Goal: Task Accomplishment & Management: Use online tool/utility

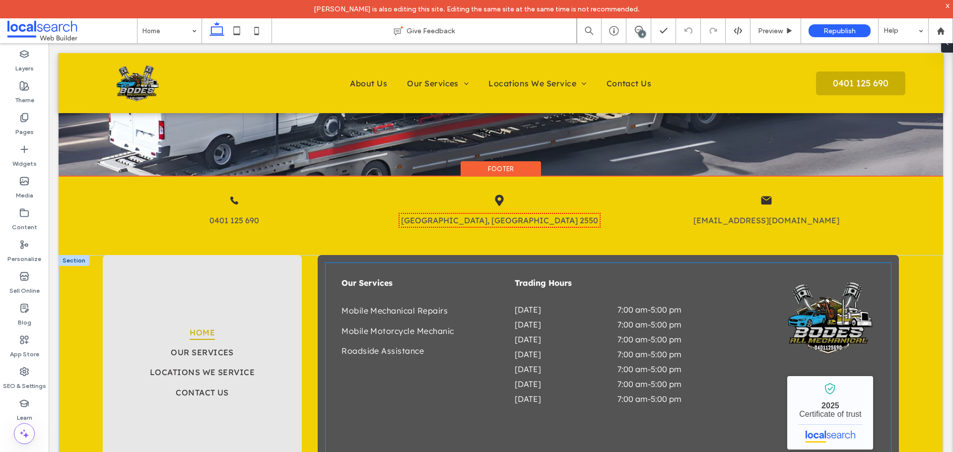
scroll to position [1919, 0]
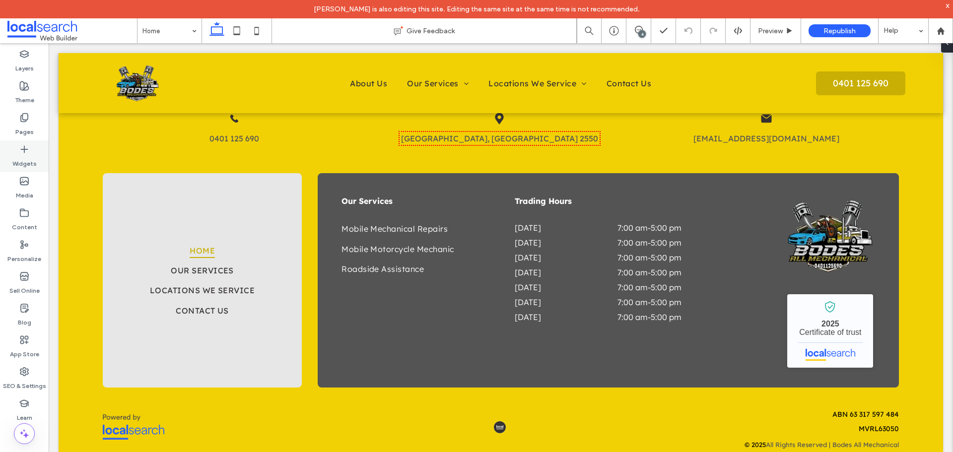
drag, startPoint x: 35, startPoint y: 154, endPoint x: 44, endPoint y: 158, distance: 9.8
click at [35, 154] on label "Widgets" at bounding box center [24, 161] width 24 height 14
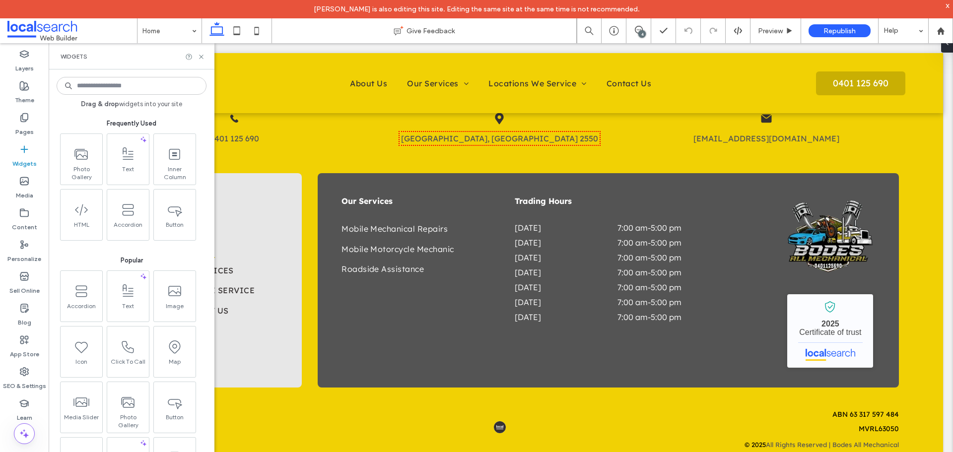
click at [157, 90] on input at bounding box center [132, 86] width 150 height 18
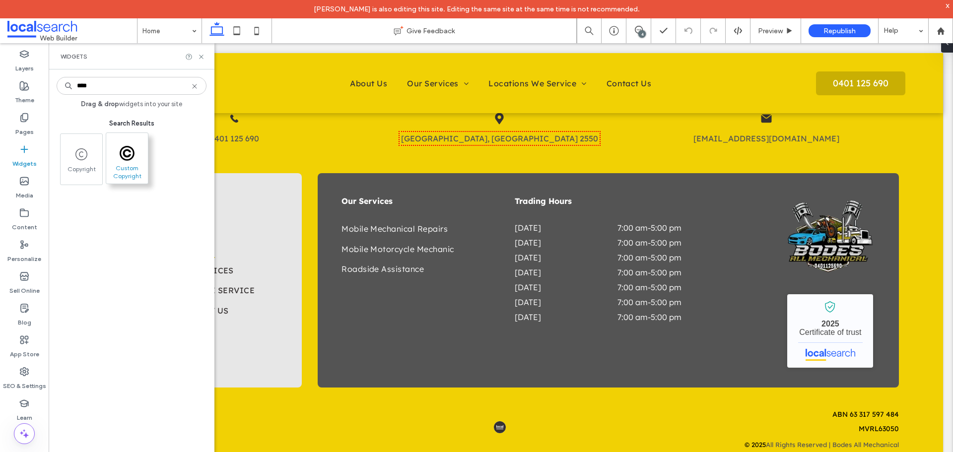
type input "****"
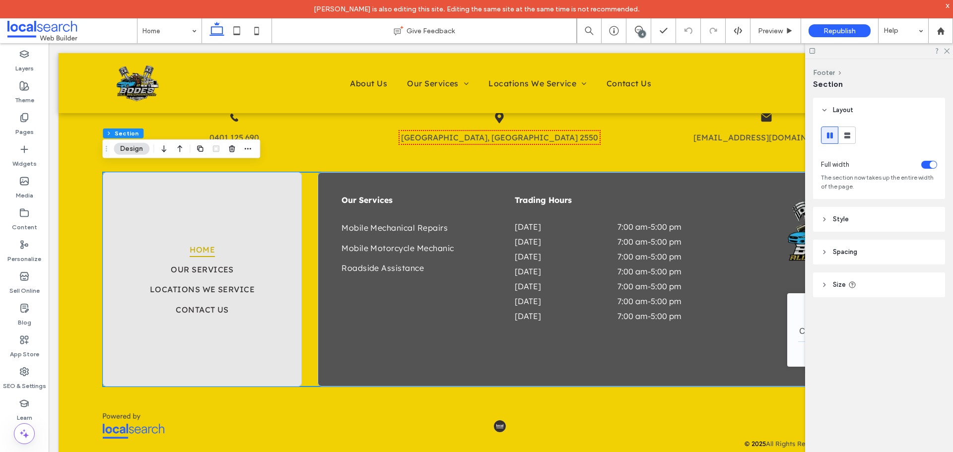
scroll to position [1926, 0]
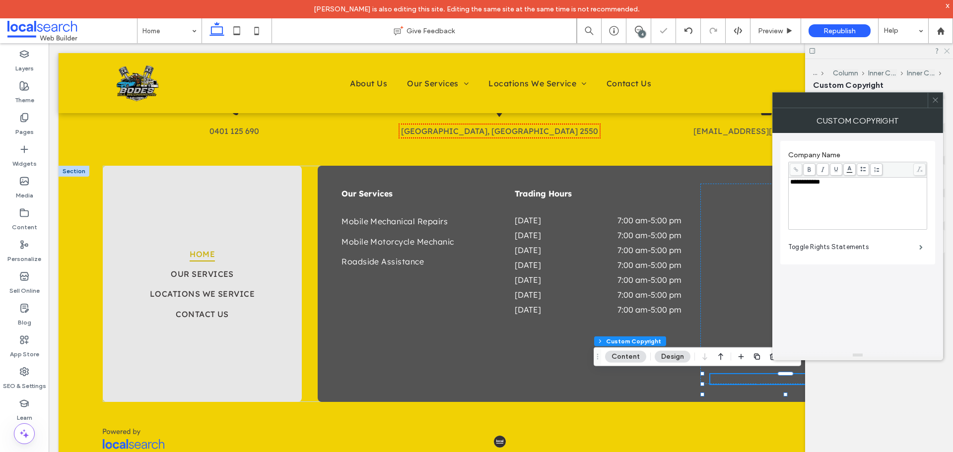
click at [949, 51] on icon at bounding box center [946, 50] width 6 height 6
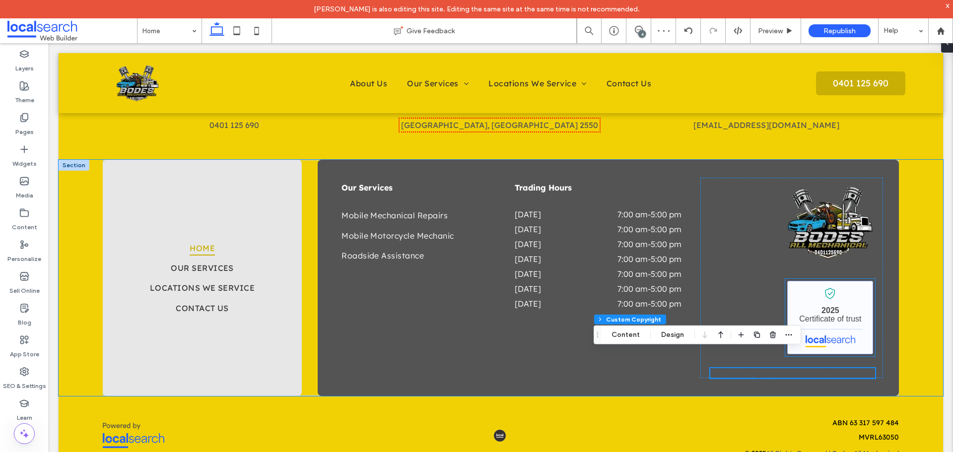
scroll to position [1951, 0]
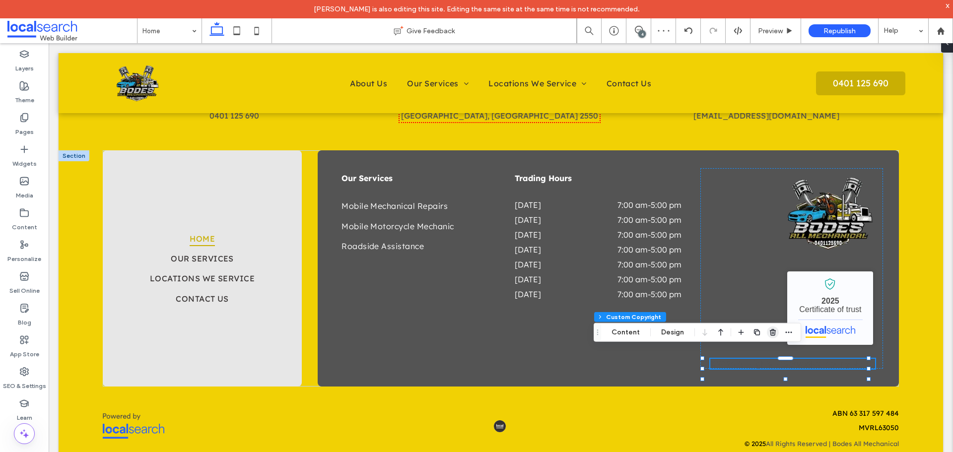
click at [773, 332] on use "button" at bounding box center [773, 332] width 6 height 6
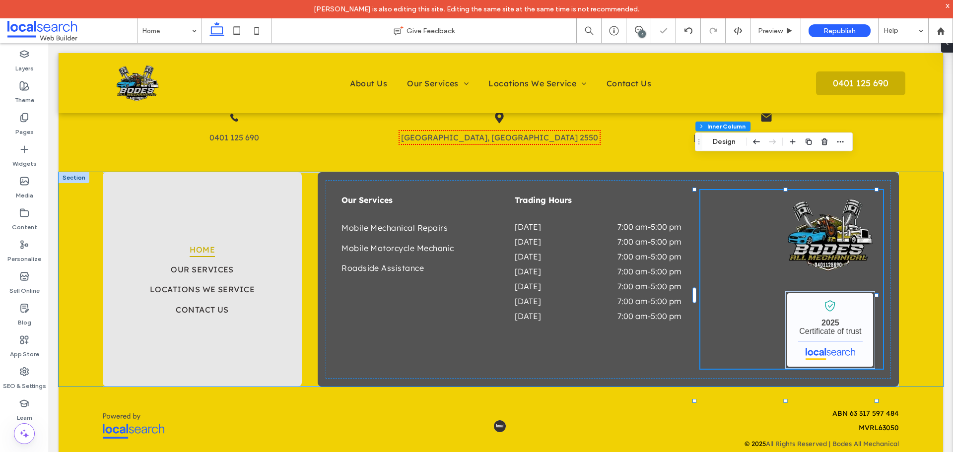
scroll to position [1919, 0]
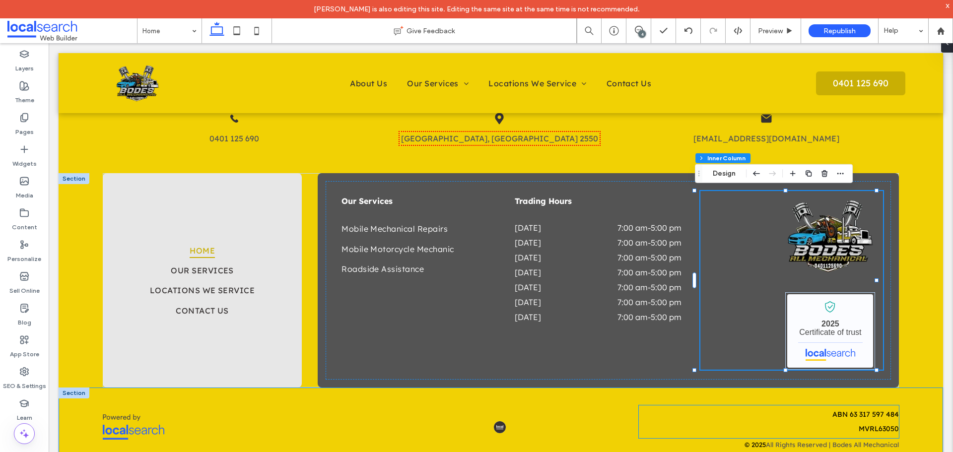
click at [786, 434] on div "ABN 63 317 597 484 MVRL63050" at bounding box center [769, 426] width 260 height 33
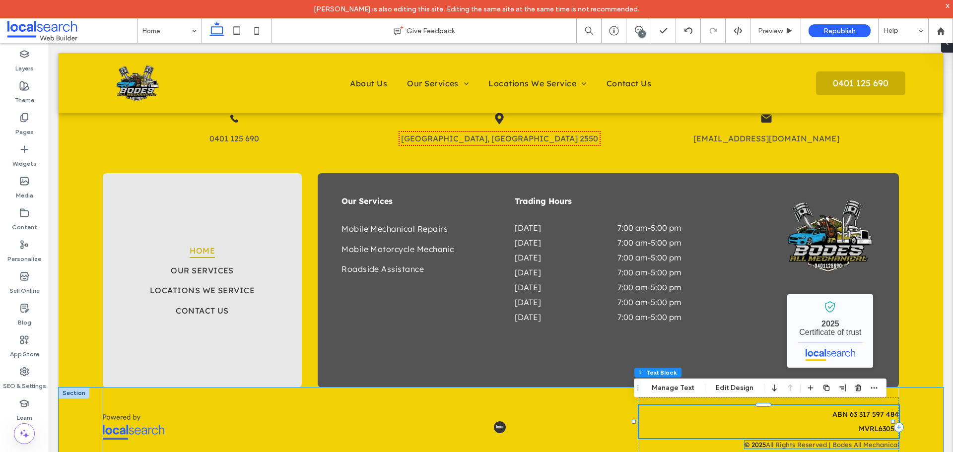
click at [788, 444] on span "All Rights Reserved | Bodes All Mechanical" at bounding box center [832, 445] width 133 height 8
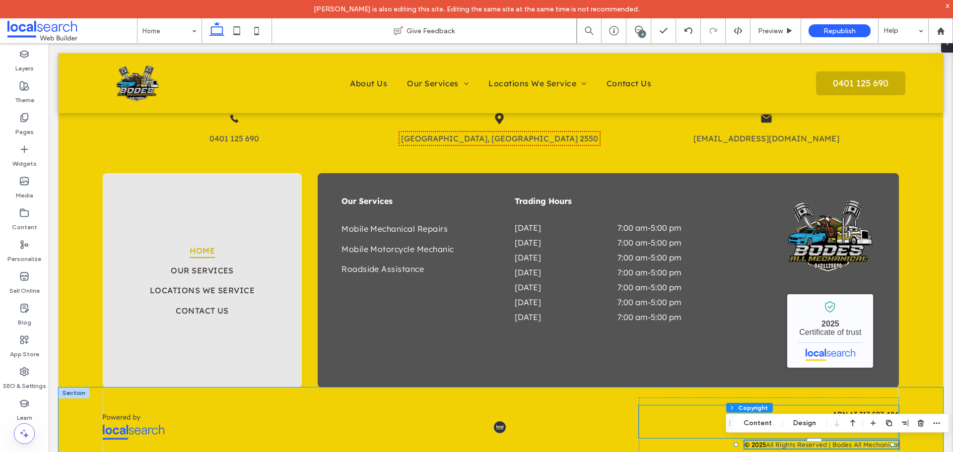
click at [703, 424] on p "MVRL63050" at bounding box center [769, 429] width 260 height 10
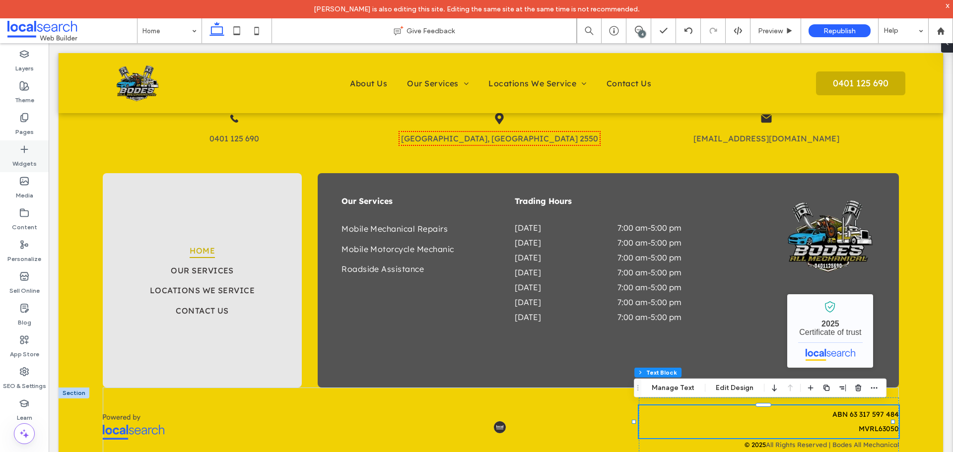
click at [29, 158] on label "Widgets" at bounding box center [24, 161] width 24 height 14
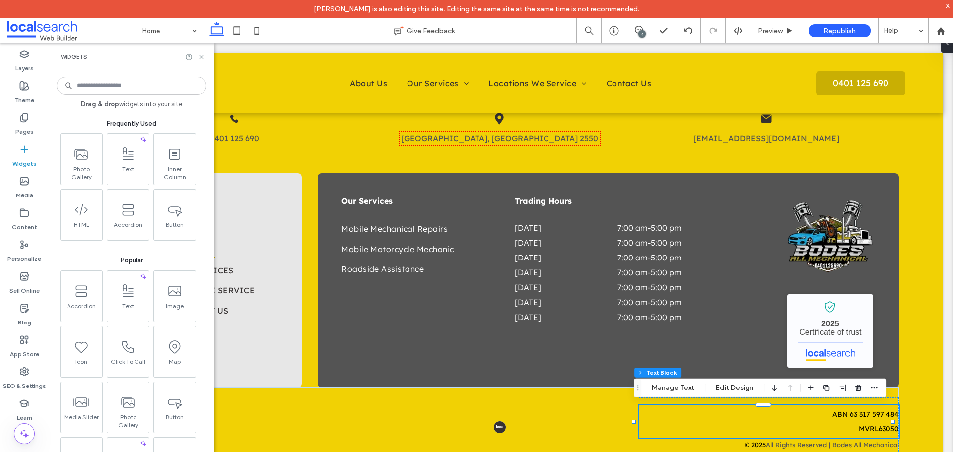
click at [122, 83] on input at bounding box center [132, 86] width 150 height 18
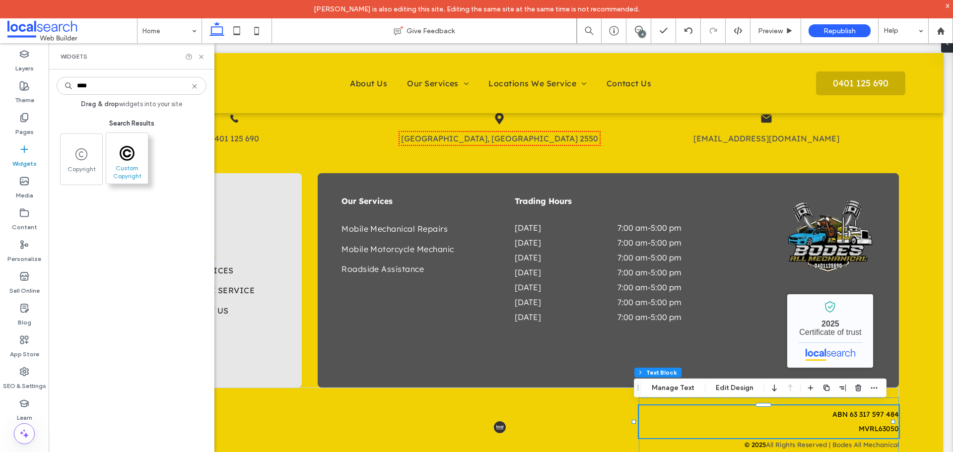
type input "****"
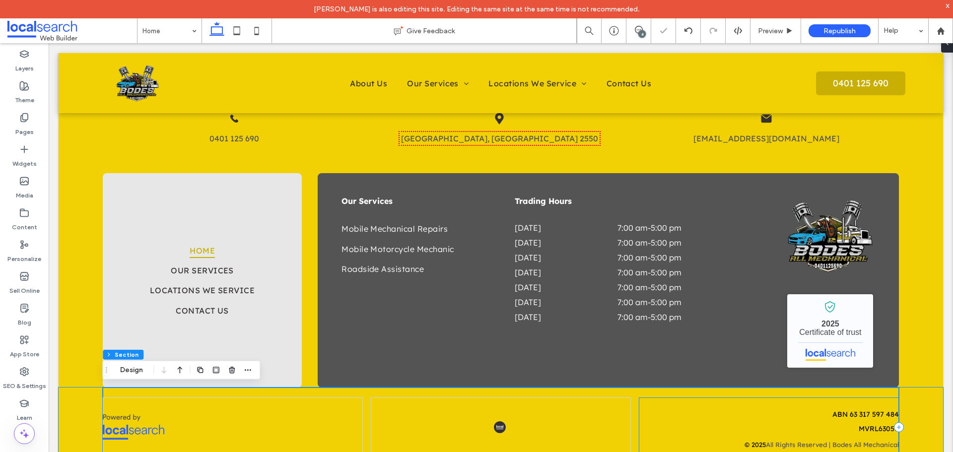
scroll to position [1939, 0]
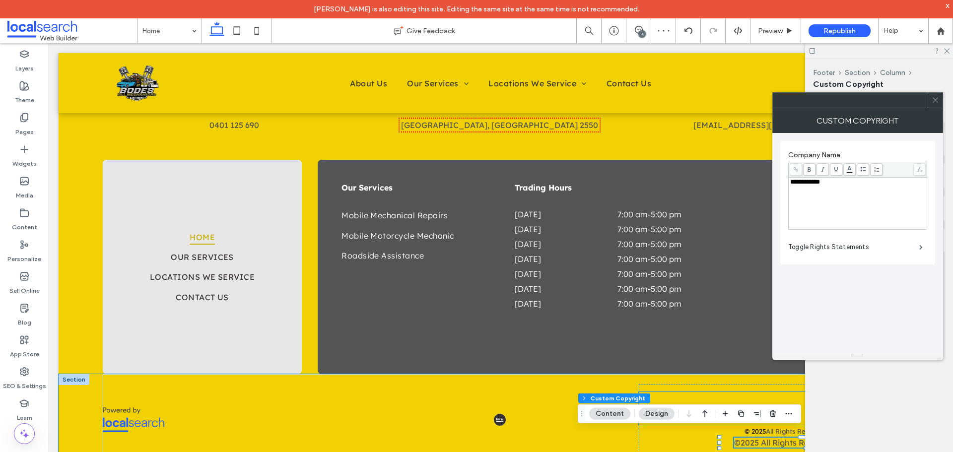
click at [761, 396] on p "ABN 63 317 597 484" at bounding box center [769, 401] width 260 height 10
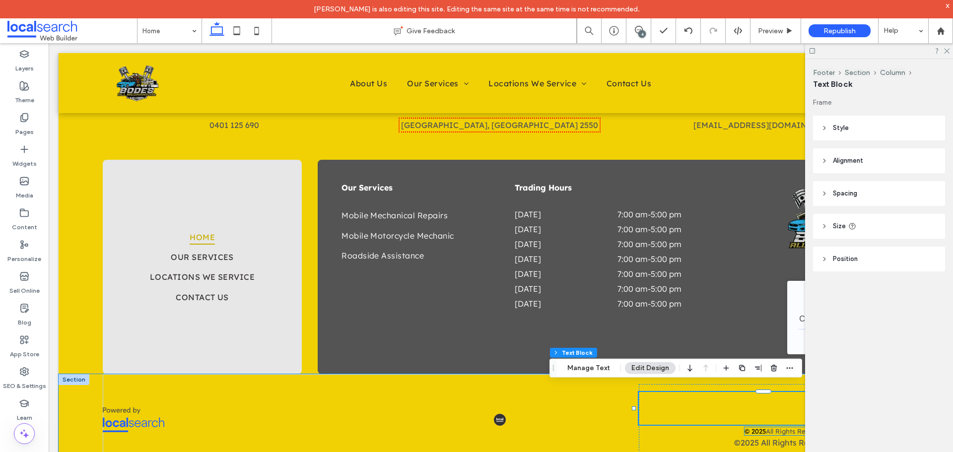
click at [783, 428] on span "All Rights Reserved | Bodes All Mechanical" at bounding box center [832, 432] width 133 height 8
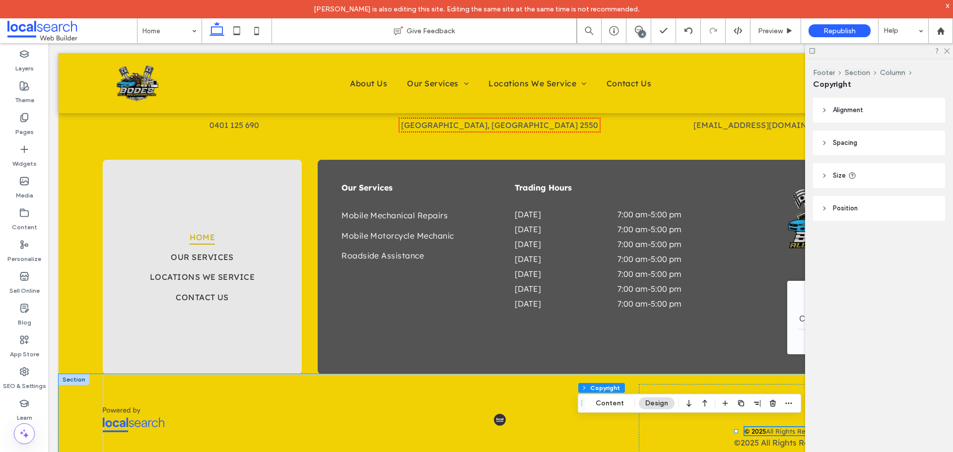
click at [783, 428] on span "All Rights Reserved | Bodes All Mechanical" at bounding box center [832, 432] width 133 height 8
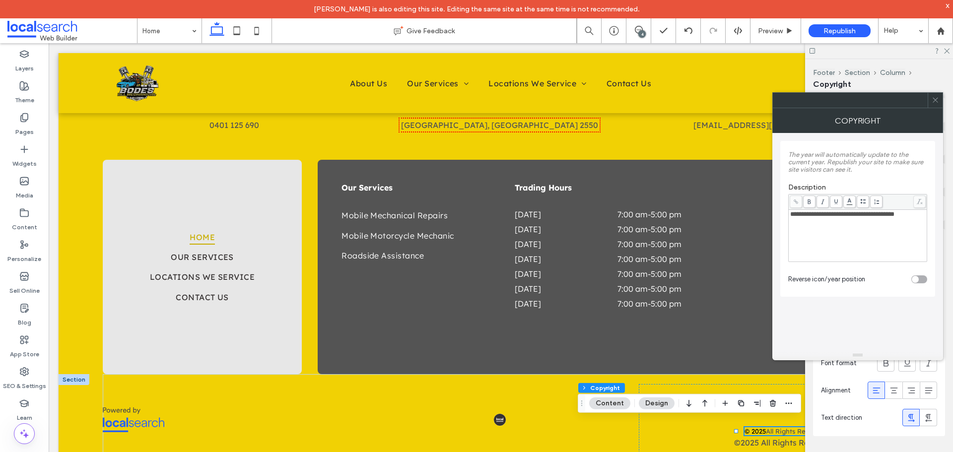
click at [859, 235] on div "**********" at bounding box center [858, 236] width 136 height 50
click at [879, 227] on div "**********" at bounding box center [858, 236] width 136 height 50
click at [895, 216] on span "**********" at bounding box center [842, 214] width 104 height 6
drag, startPoint x: 917, startPoint y: 217, endPoint x: 853, endPoint y: 217, distance: 64.1
click at [853, 217] on div "**********" at bounding box center [858, 214] width 136 height 7
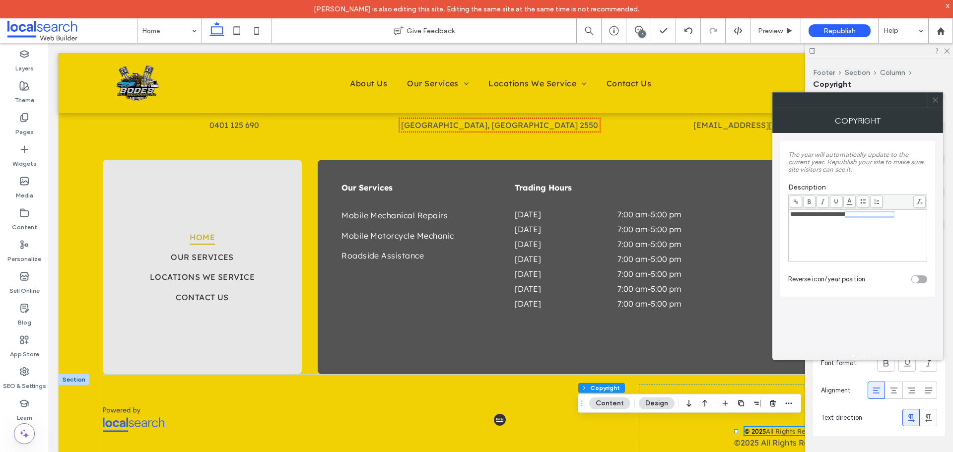
copy span "**********"
click at [934, 101] on icon at bounding box center [935, 99] width 7 height 7
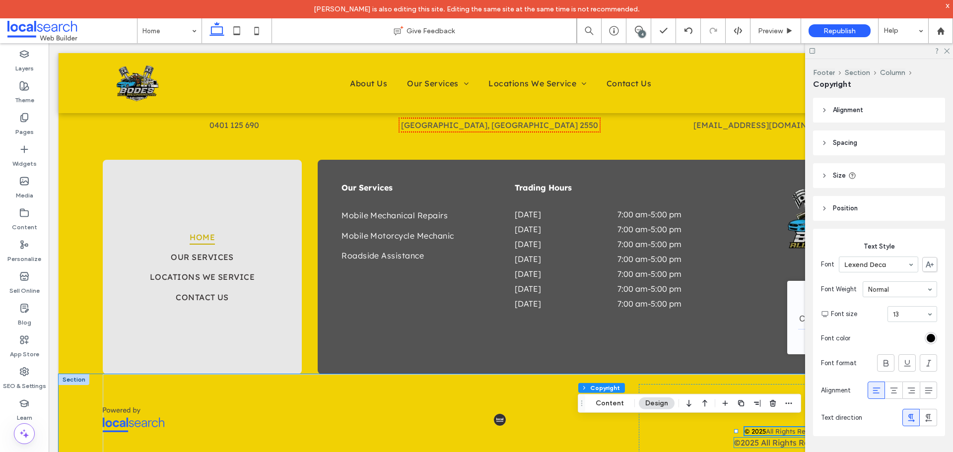
click at [765, 438] on span "All Rights Reserved" at bounding box center [797, 443] width 73 height 10
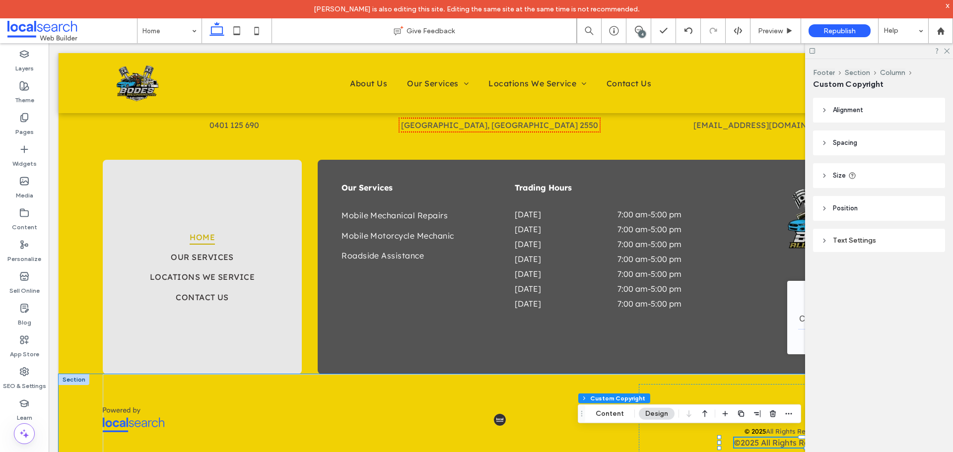
click at [766, 438] on span "All Rights Reserved" at bounding box center [797, 443] width 73 height 10
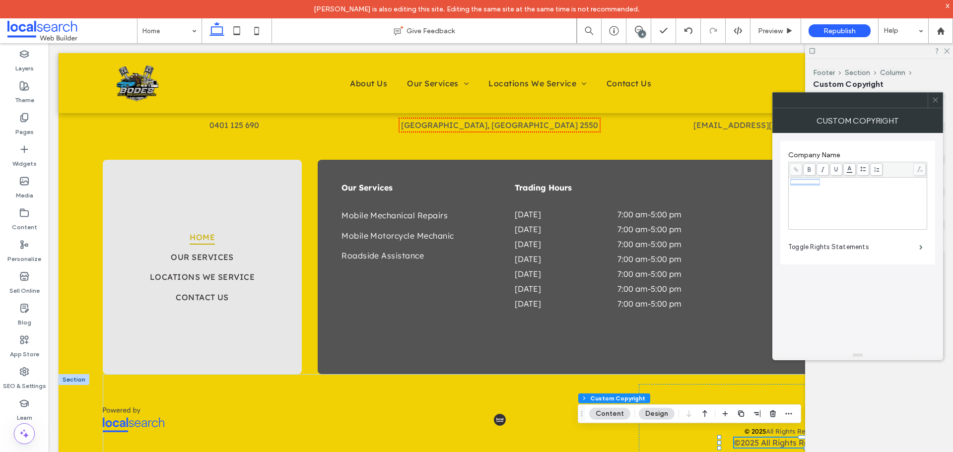
drag, startPoint x: 834, startPoint y: 188, endPoint x: 778, endPoint y: 185, distance: 56.2
click at [778, 185] on div "**********" at bounding box center [858, 241] width 171 height 217
click at [846, 169] on body "[PERSON_NAME] is also editing this site. Editing the same site at the same time…" at bounding box center [476, 226] width 953 height 452
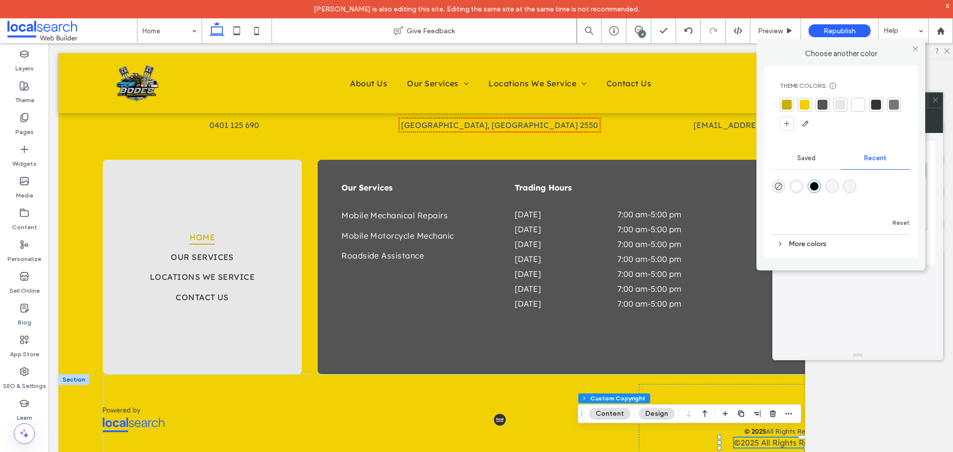
click at [816, 187] on div "rgba(0, 0, 0, 1)" at bounding box center [814, 186] width 8 height 8
click at [919, 48] on icon at bounding box center [915, 48] width 7 height 7
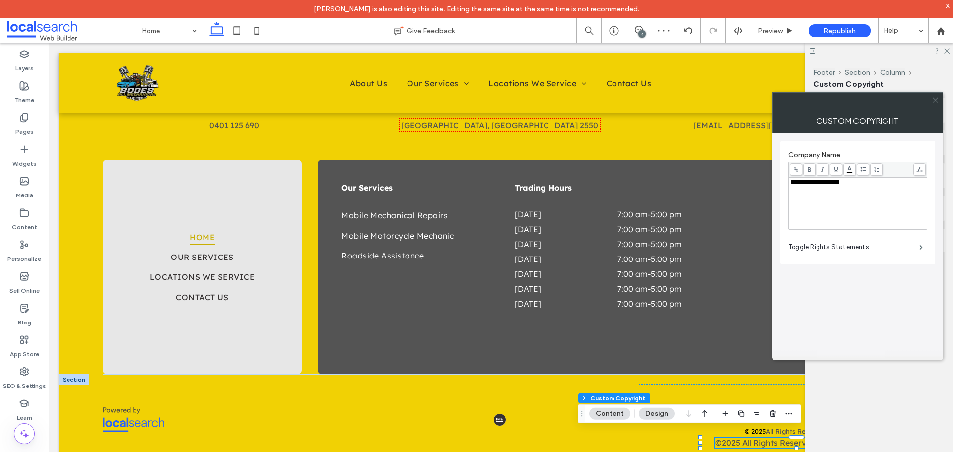
click at [934, 96] on span at bounding box center [935, 100] width 7 height 15
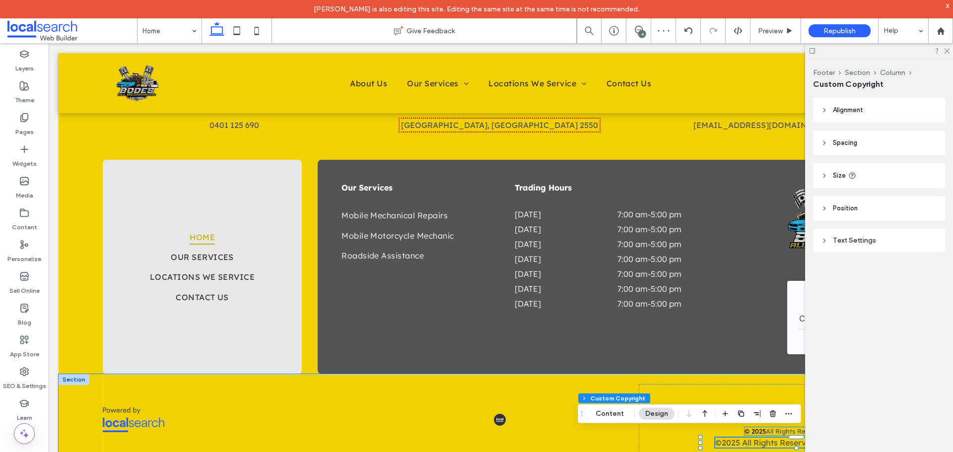
click at [766, 428] on span "All Rights Reserved | Bodes All Mechanical" at bounding box center [832, 432] width 133 height 8
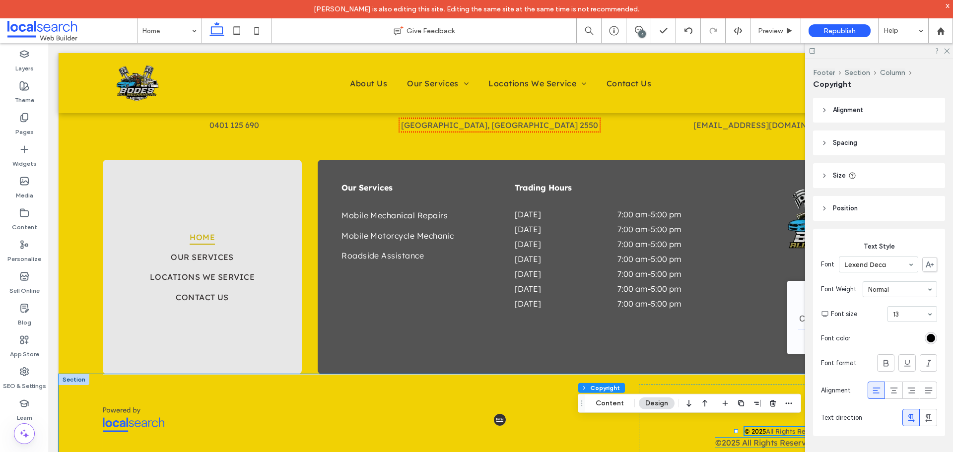
click at [766, 438] on span "All Rights Reserved" at bounding box center [778, 443] width 73 height 10
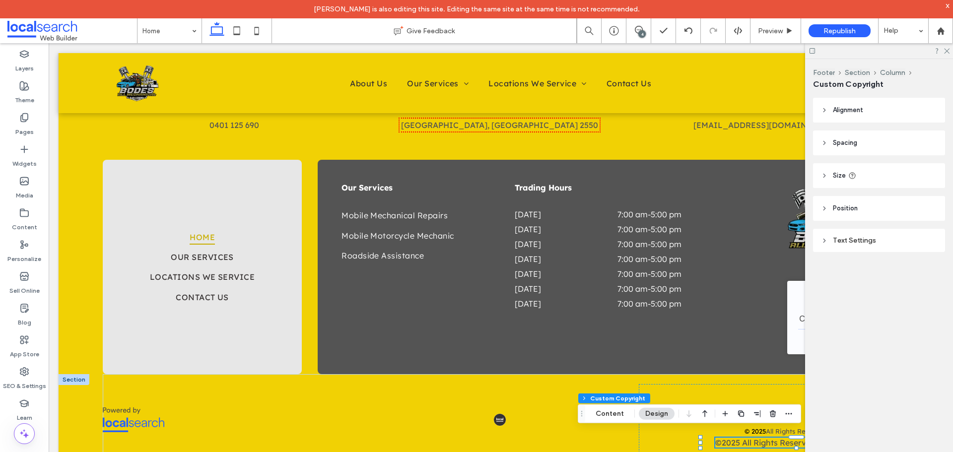
click at [869, 236] on div "Text Settings" at bounding box center [879, 240] width 116 height 13
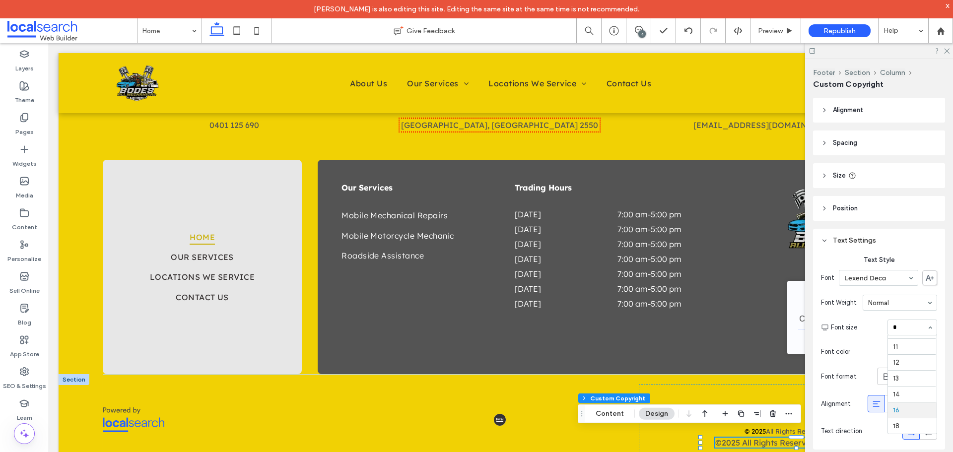
scroll to position [12, 0]
type input "**"
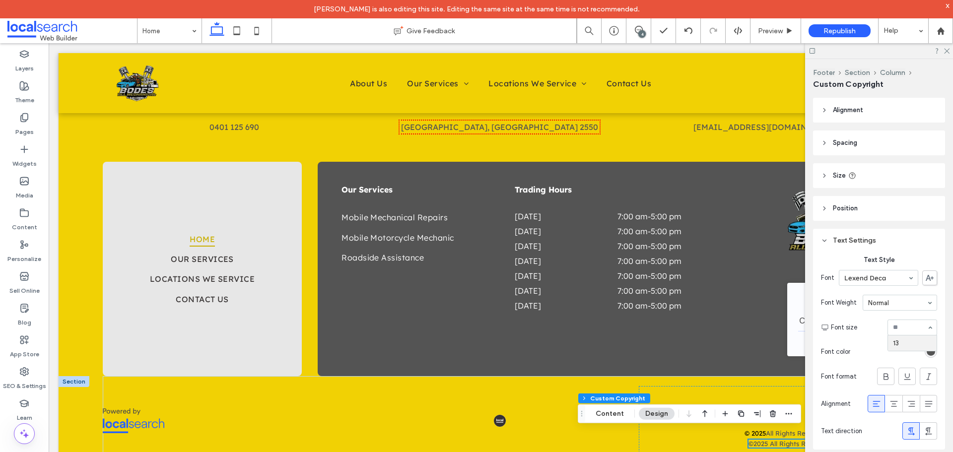
scroll to position [1937, 0]
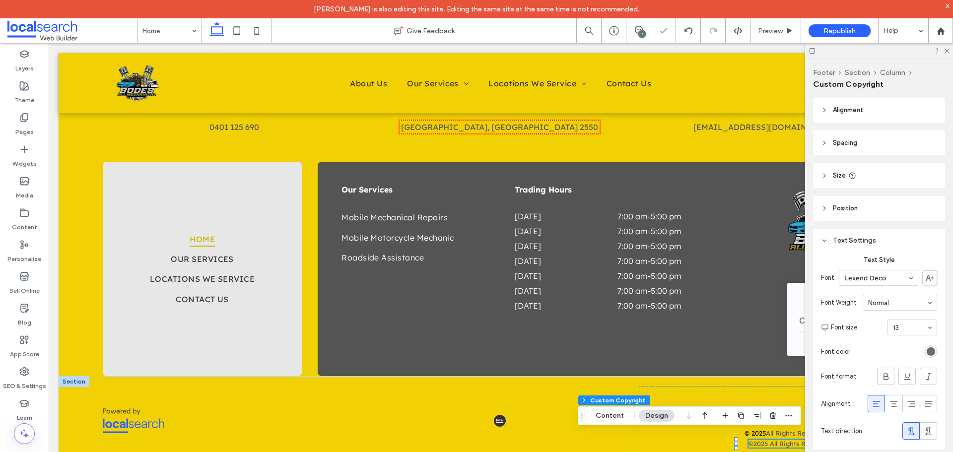
click at [927, 351] on div "rgb(84, 84, 84)" at bounding box center [931, 352] width 8 height 8
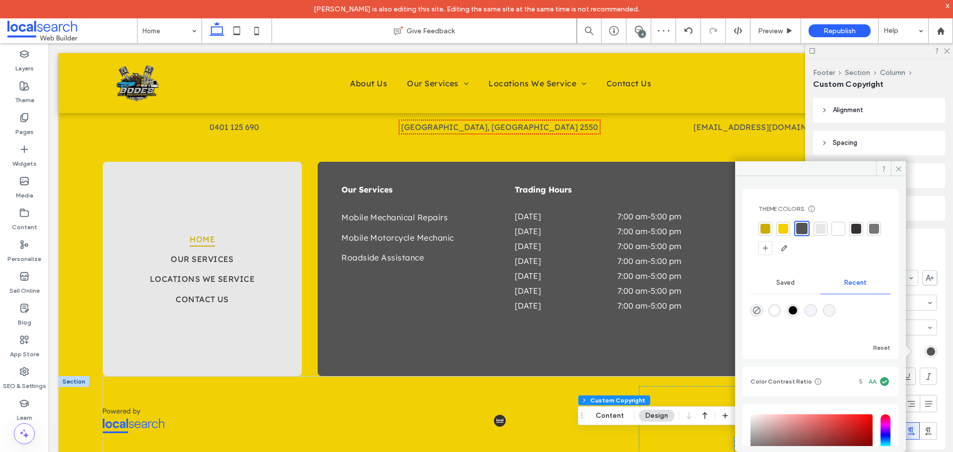
click at [797, 312] on div "rgba(0, 0, 0, 1)" at bounding box center [793, 310] width 8 height 8
type input "*******"
click at [900, 170] on icon at bounding box center [898, 168] width 7 height 7
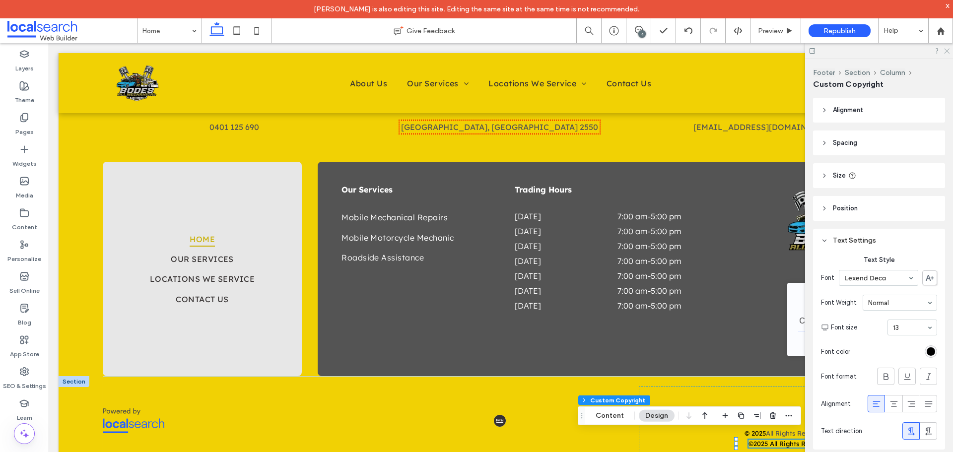
click at [947, 51] on use at bounding box center [946, 51] width 5 height 5
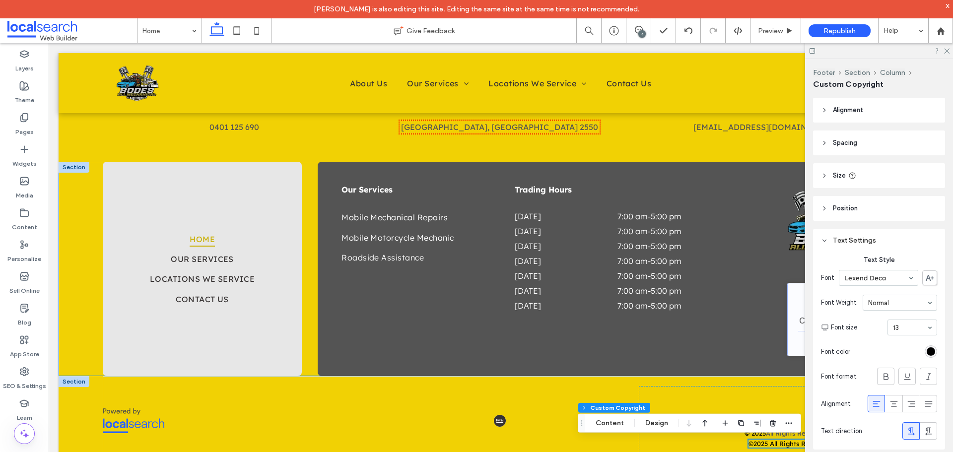
scroll to position [1929, 0]
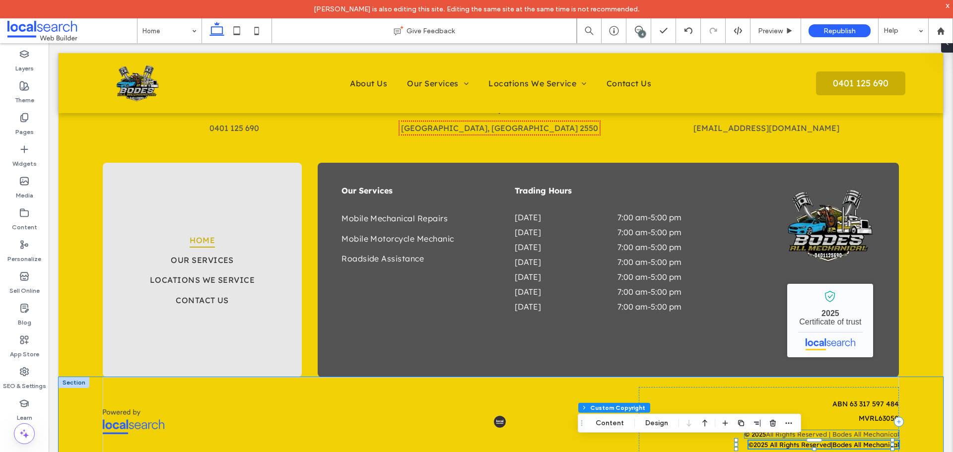
click at [853, 435] on span "All Rights Reserved | Bodes All Mechanical" at bounding box center [832, 434] width 133 height 8
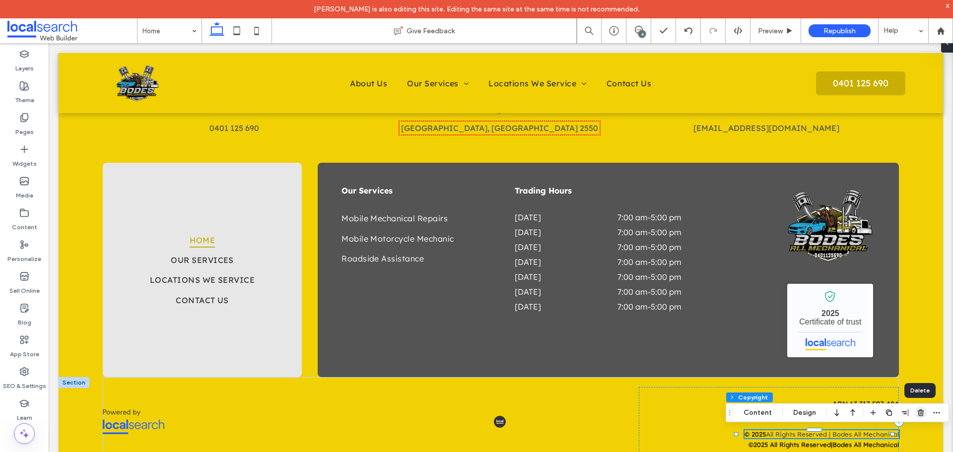
click at [921, 415] on icon "button" at bounding box center [921, 413] width 8 height 8
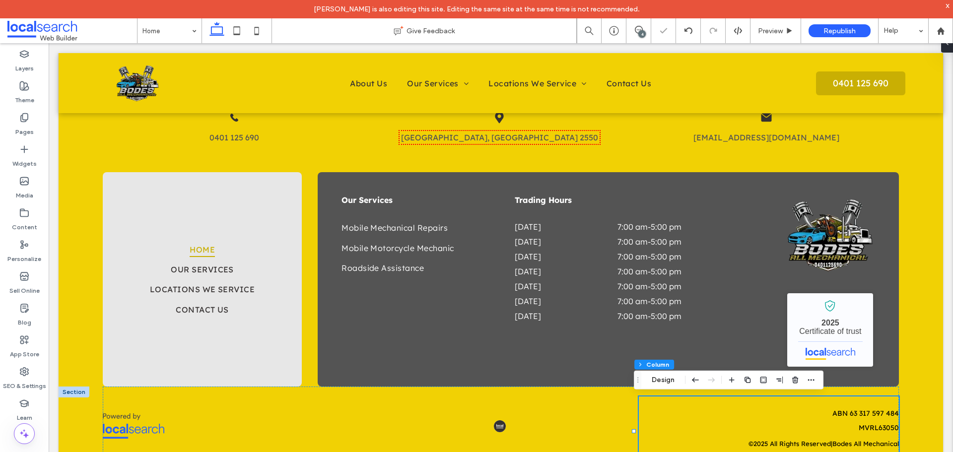
scroll to position [1919, 0]
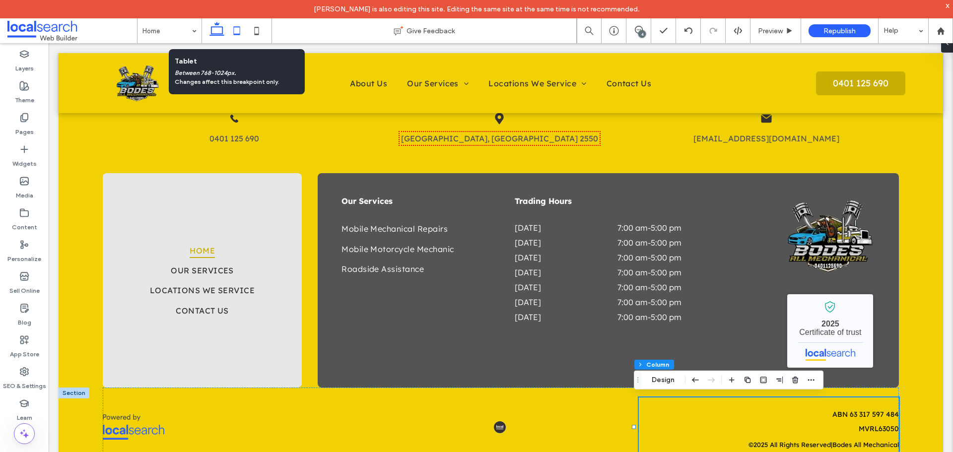
click at [237, 36] on icon at bounding box center [237, 31] width 20 height 20
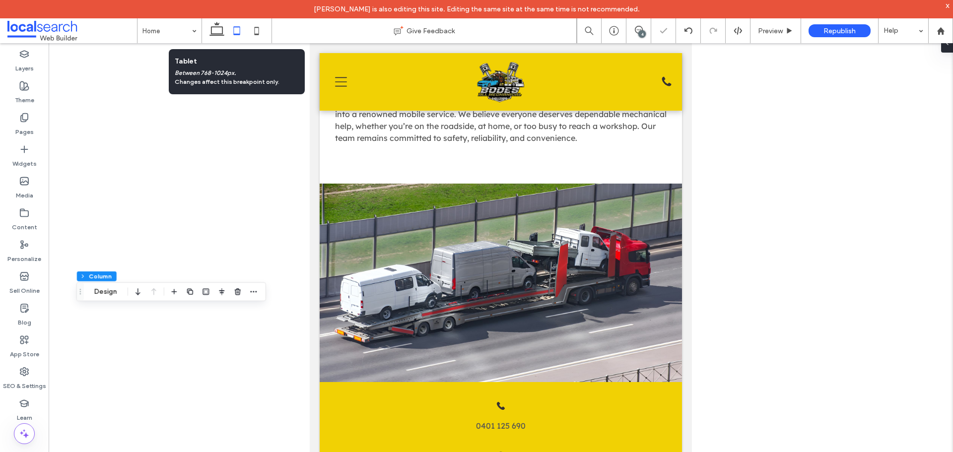
type input "*"
type input "***"
type input "**"
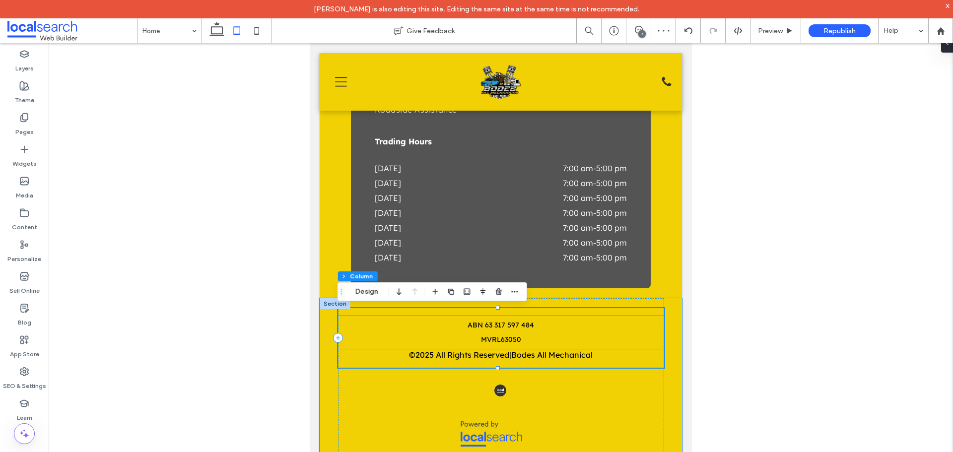
click at [508, 342] on span "MVRL63050" at bounding box center [501, 339] width 40 height 9
click at [508, 342] on div "ABN 63 317 597 484 MVRL63050" at bounding box center [501, 332] width 326 height 33
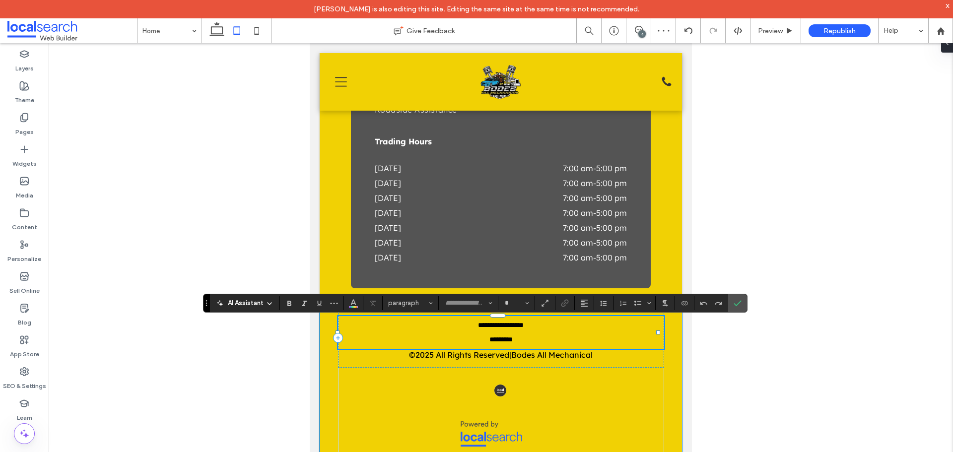
type input "**********"
type input "**"
click at [508, 342] on span "*********" at bounding box center [501, 339] width 23 height 7
drag, startPoint x: 737, startPoint y: 301, endPoint x: 296, endPoint y: 305, distance: 440.9
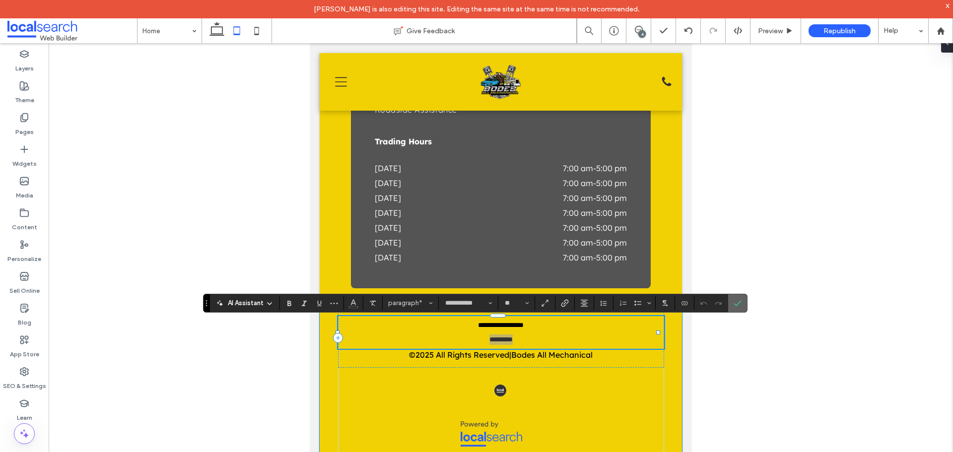
click at [737, 301] on icon "Confirm" at bounding box center [738, 303] width 8 height 8
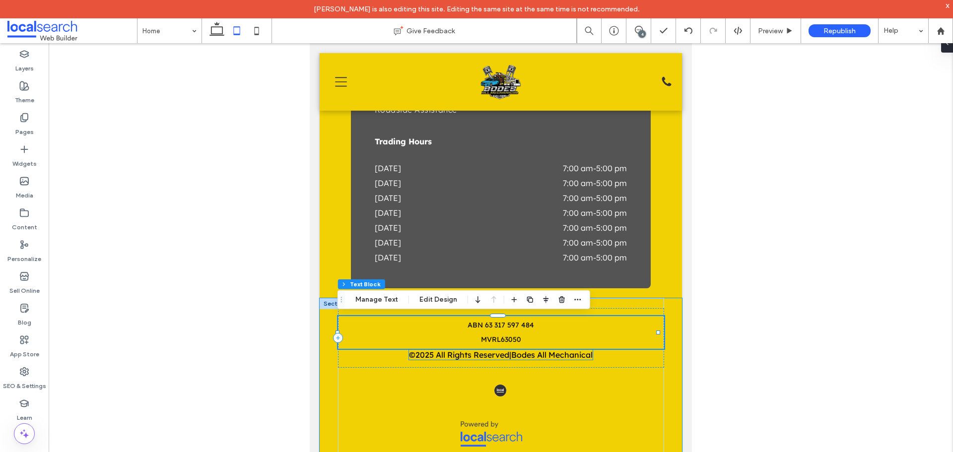
click at [575, 355] on span "Bodes All Mechanical" at bounding box center [551, 355] width 81 height 10
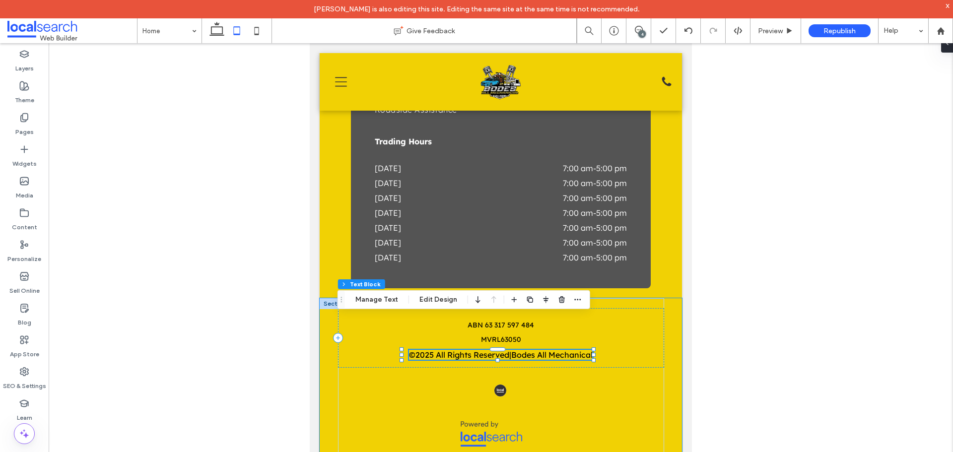
click at [575, 355] on span "Bodes All Mechanical" at bounding box center [551, 355] width 81 height 10
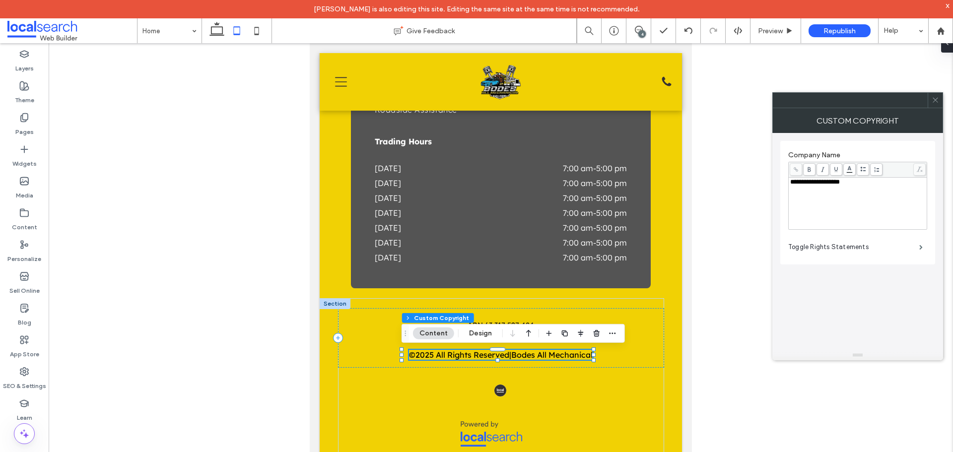
click at [935, 101] on icon at bounding box center [935, 99] width 7 height 7
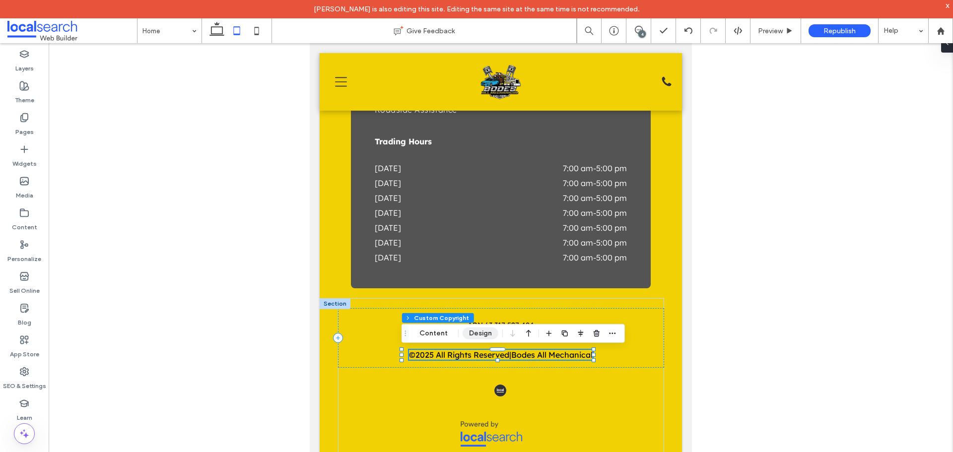
click at [475, 335] on button "Design" at bounding box center [481, 334] width 36 height 12
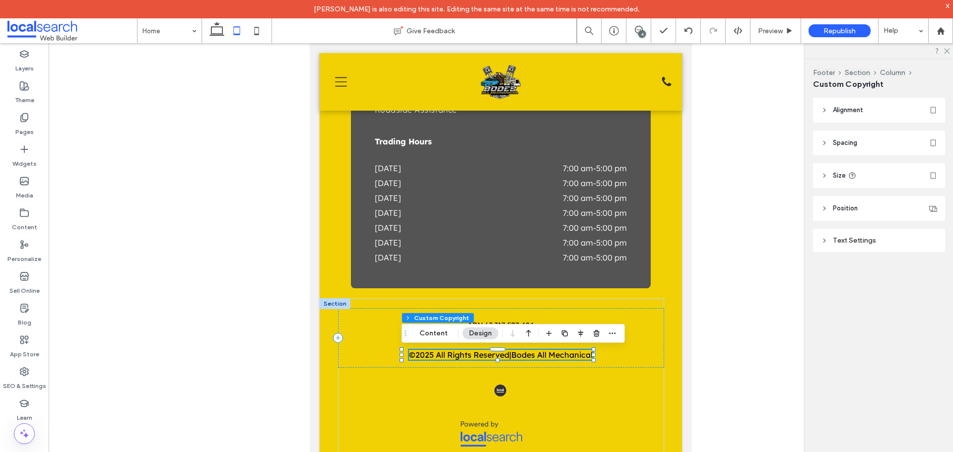
click at [882, 244] on div "Text Settings" at bounding box center [879, 240] width 116 height 8
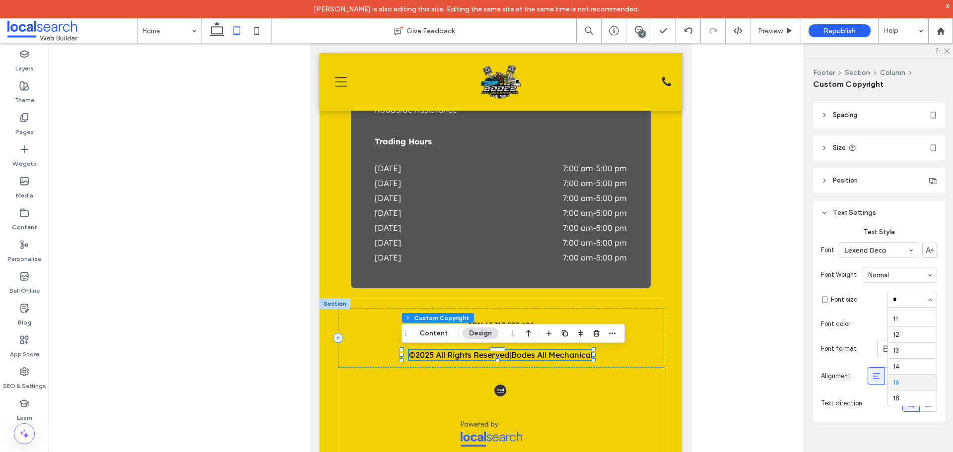
scroll to position [12, 0]
type input "**"
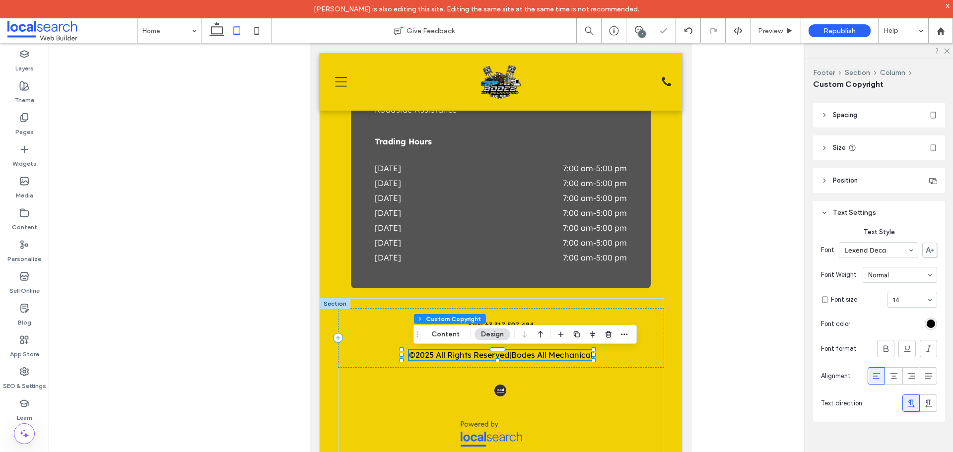
scroll to position [2684, 0]
click at [947, 51] on use at bounding box center [946, 51] width 5 height 5
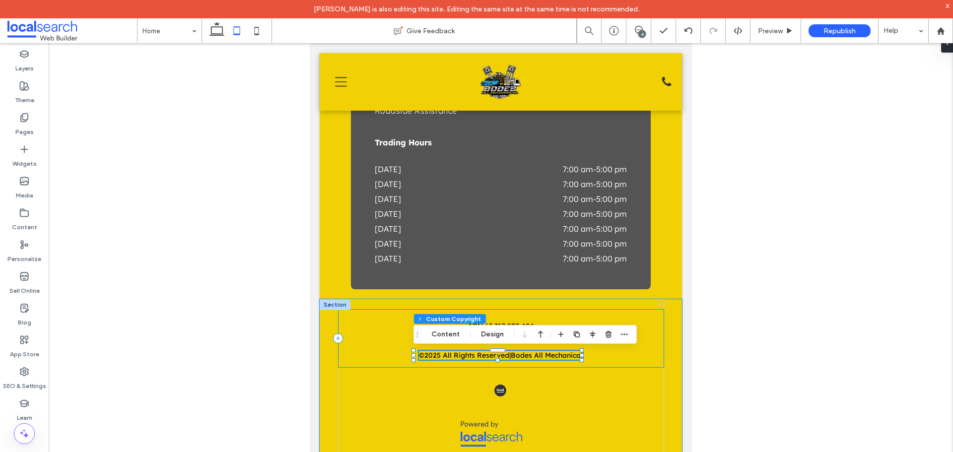
click at [610, 313] on div "ABN 63 317 597 484 MVRL63050 © 2025 All Rights Reserved | Bodes All Mechanical" at bounding box center [501, 338] width 326 height 59
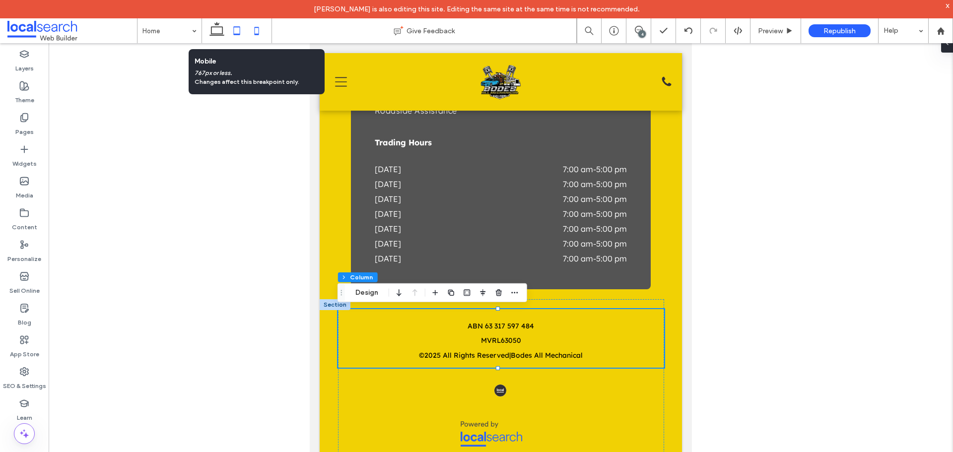
click at [254, 30] on icon at bounding box center [257, 31] width 20 height 20
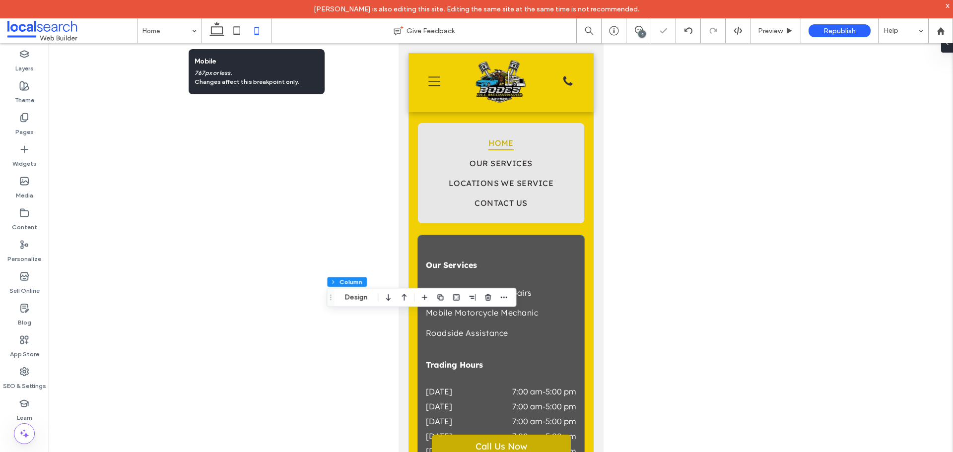
type input "*"
type input "***"
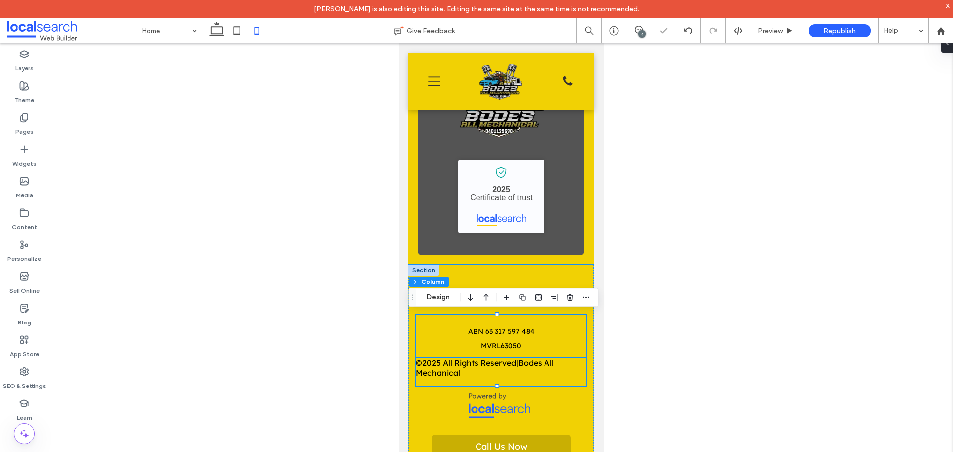
click at [554, 367] on div "© 2025 All Rights Reserved | Bodes All Mechanical" at bounding box center [501, 368] width 170 height 20
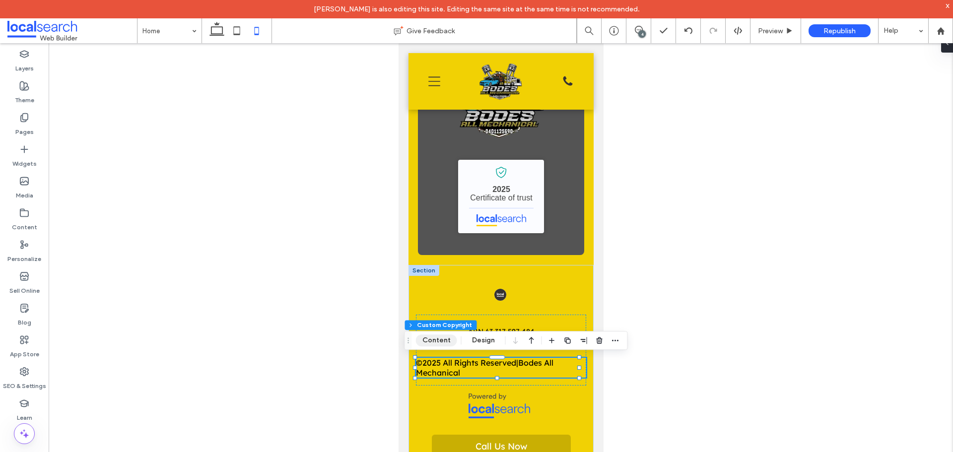
click at [443, 337] on button "Content" at bounding box center [436, 341] width 41 height 12
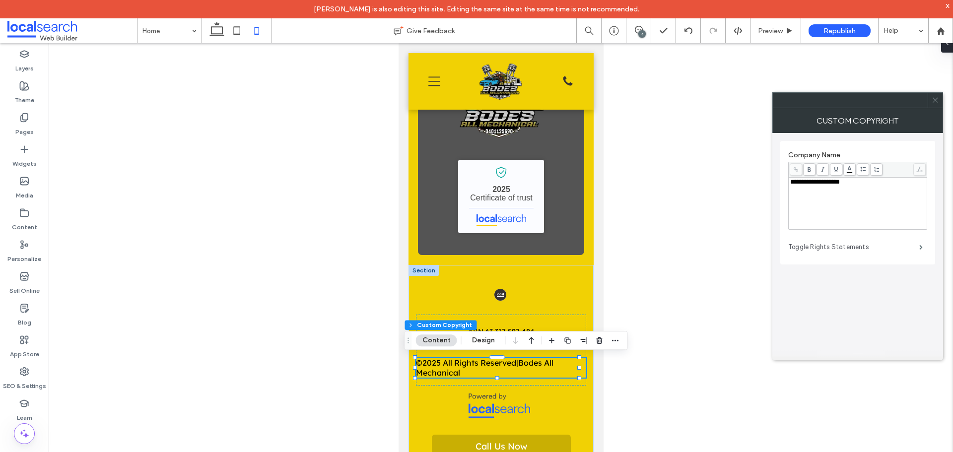
click at [873, 251] on label "Toggle Rights Statements" at bounding box center [853, 247] width 131 height 20
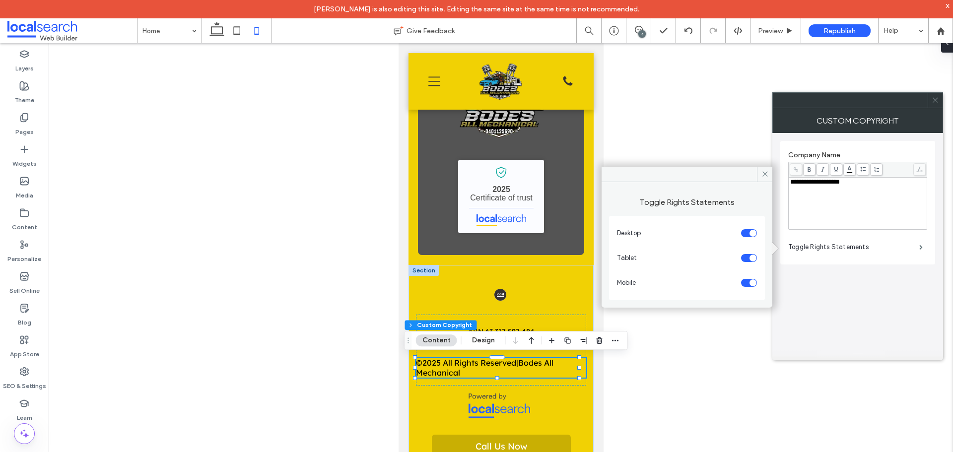
drag, startPoint x: 750, startPoint y: 288, endPoint x: 752, endPoint y: 283, distance: 5.2
click at [750, 288] on section "Mobile" at bounding box center [687, 283] width 140 height 25
click at [752, 283] on div "toggle" at bounding box center [753, 283] width 7 height 7
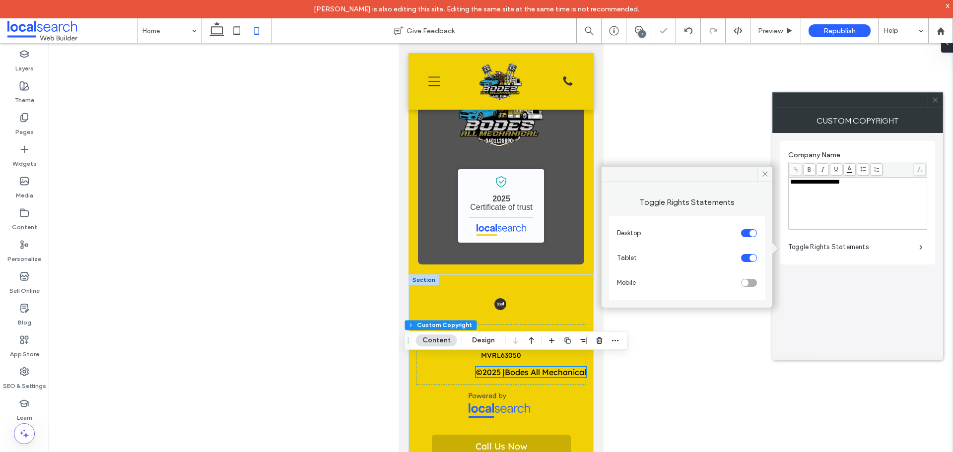
scroll to position [3124, 0]
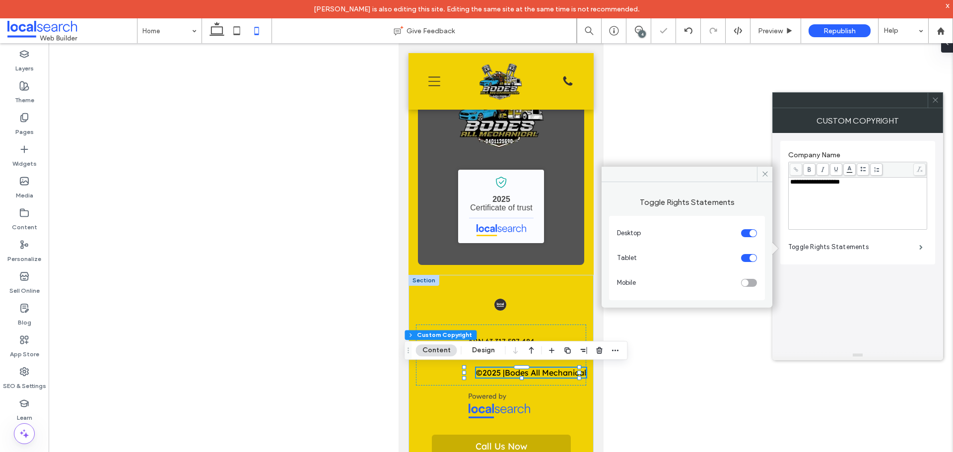
click at [939, 100] on icon at bounding box center [935, 99] width 7 height 7
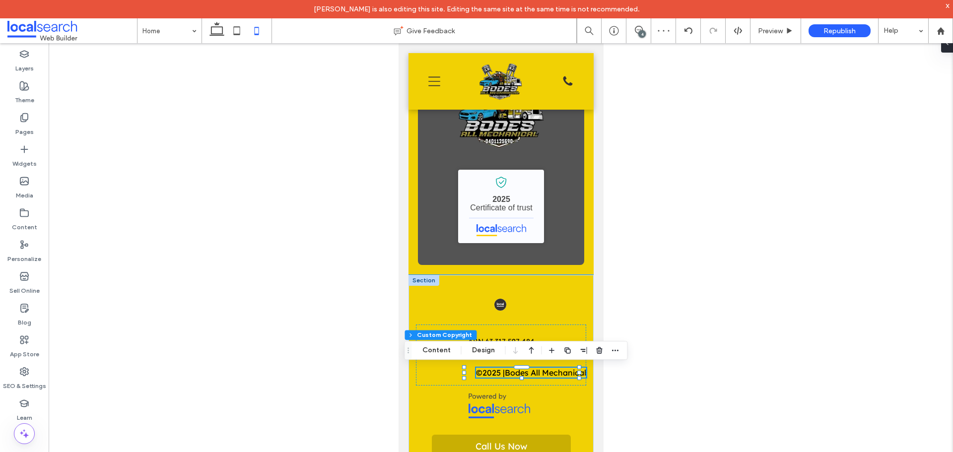
click at [476, 371] on div "© 2025 All Rights Reserved | Bodes All Mechanical" at bounding box center [531, 373] width 110 height 10
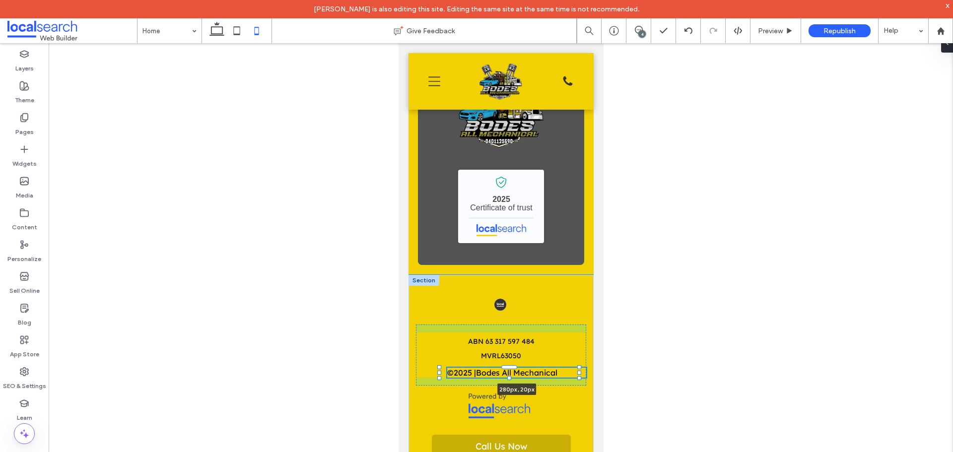
drag, startPoint x: 464, startPoint y: 372, endPoint x: 439, endPoint y: 372, distance: 24.8
click at [439, 372] on div at bounding box center [439, 373] width 4 height 4
type input "***"
drag, startPoint x: 578, startPoint y: 373, endPoint x: 562, endPoint y: 373, distance: 16.4
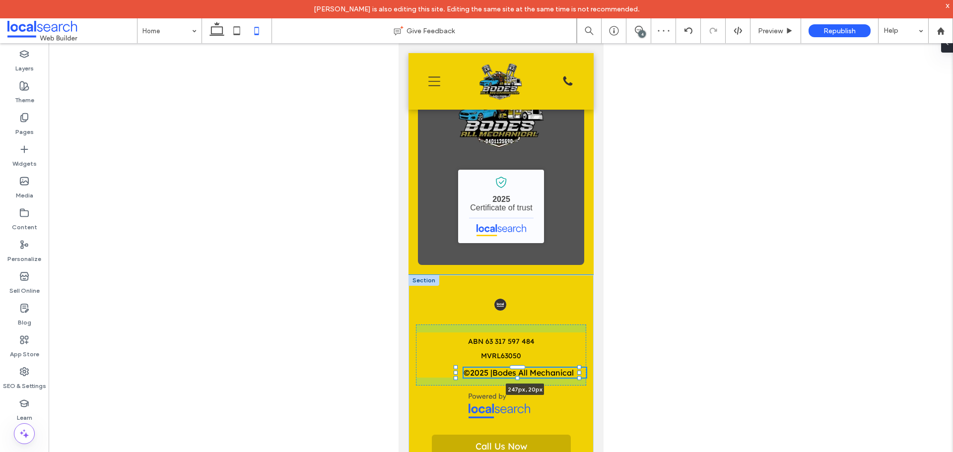
click at [562, 373] on div "ABN 63 317 597 484 MVRL63050 © 2025 All Rights Reserved | Bodes All Mechanical …" at bounding box center [500, 371] width 185 height 192
type input "***"
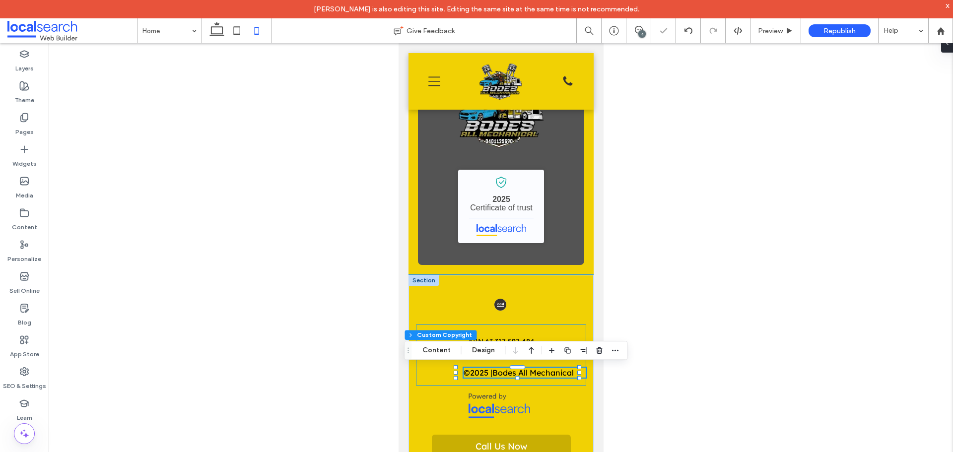
click at [427, 368] on div "ABN 63 317 597 484 MVRL63050 © 2025 All Rights Reserved | Bodes All Mechanical …" at bounding box center [501, 355] width 170 height 61
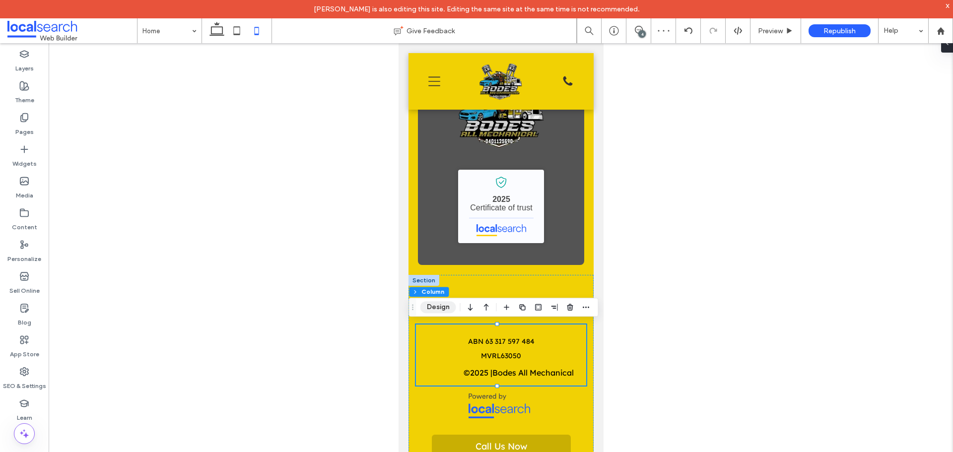
click at [439, 306] on button "Design" at bounding box center [439, 307] width 36 height 12
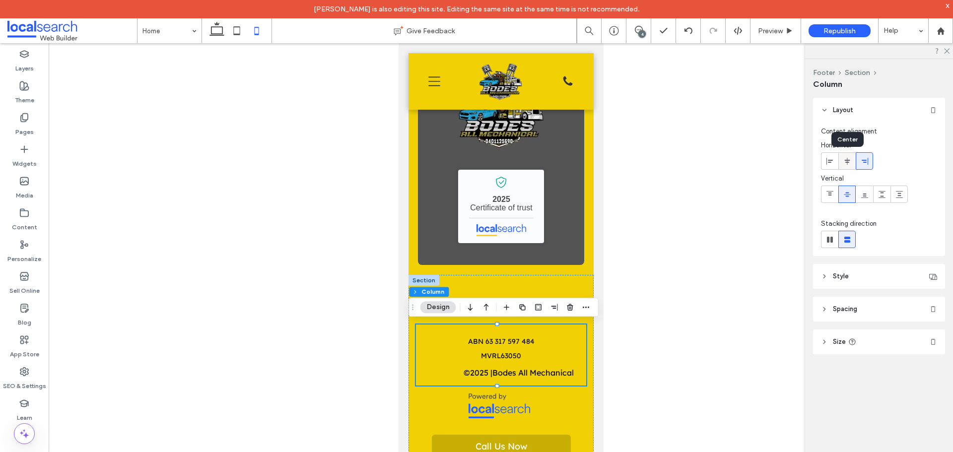
click at [841, 164] on div at bounding box center [847, 161] width 16 height 16
click at [220, 35] on use at bounding box center [217, 29] width 15 height 14
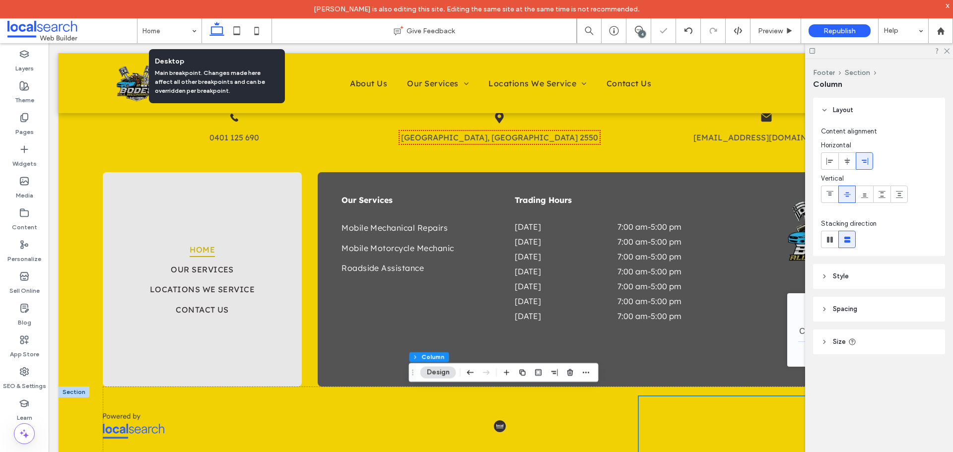
type input "**"
type input "*****"
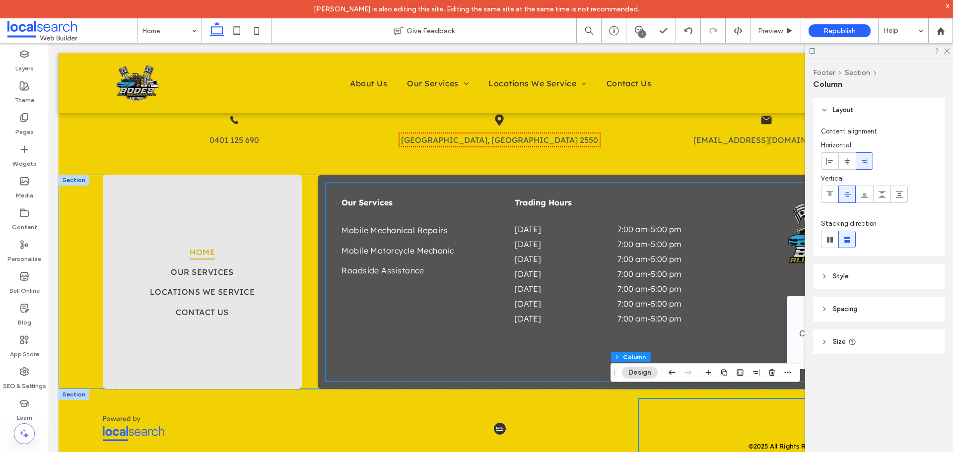
scroll to position [1926, 0]
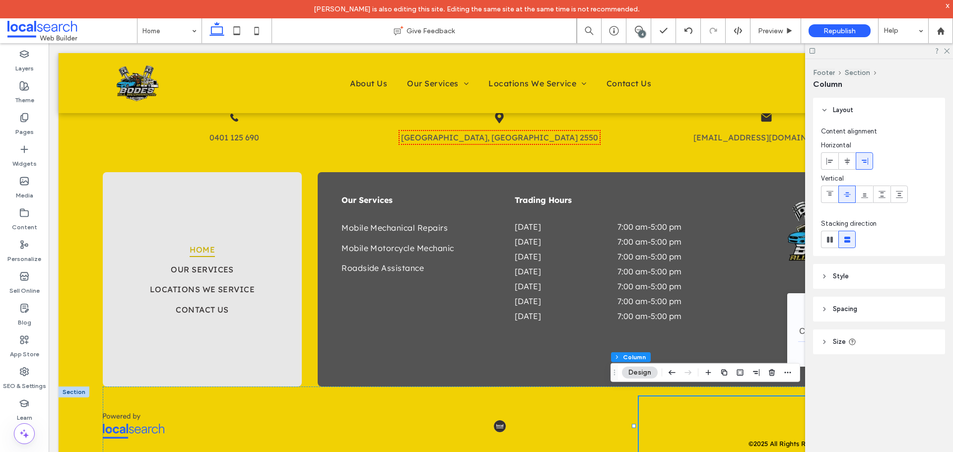
click at [951, 55] on div at bounding box center [879, 50] width 148 height 15
click at [947, 52] on icon at bounding box center [946, 50] width 6 height 6
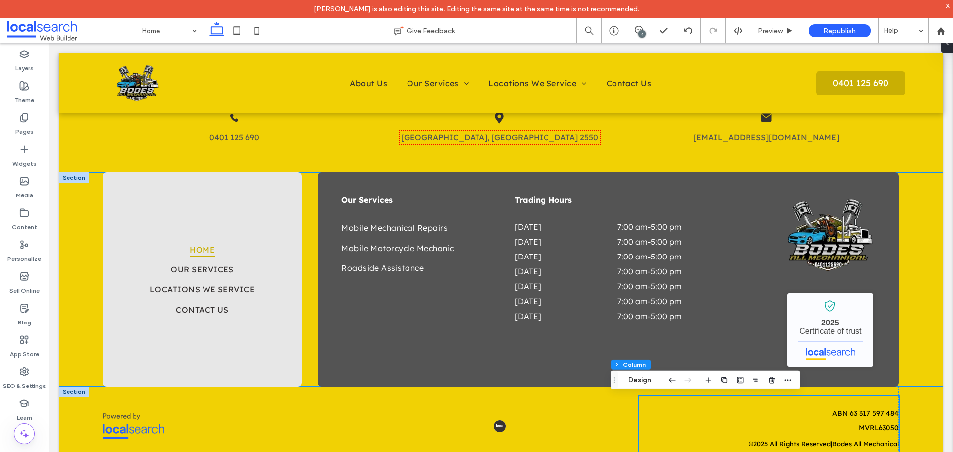
scroll to position [1919, 0]
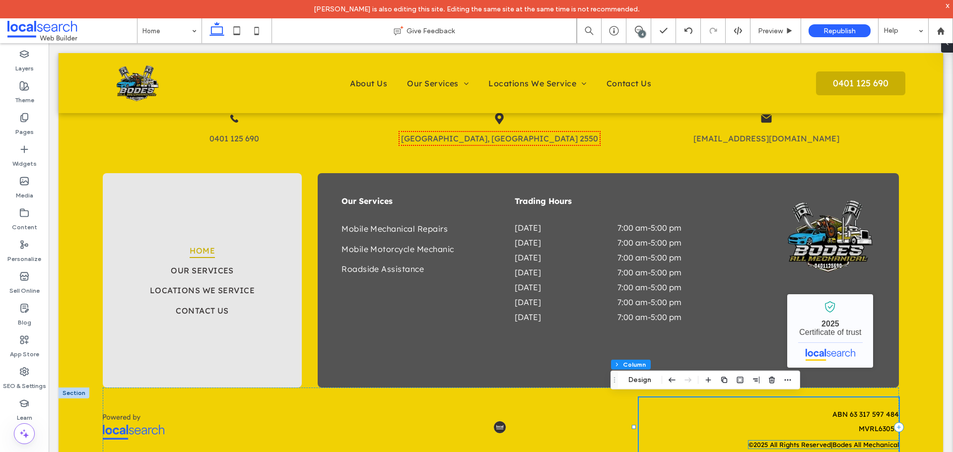
click at [795, 446] on span "All Rights Reserved" at bounding box center [800, 445] width 61 height 8
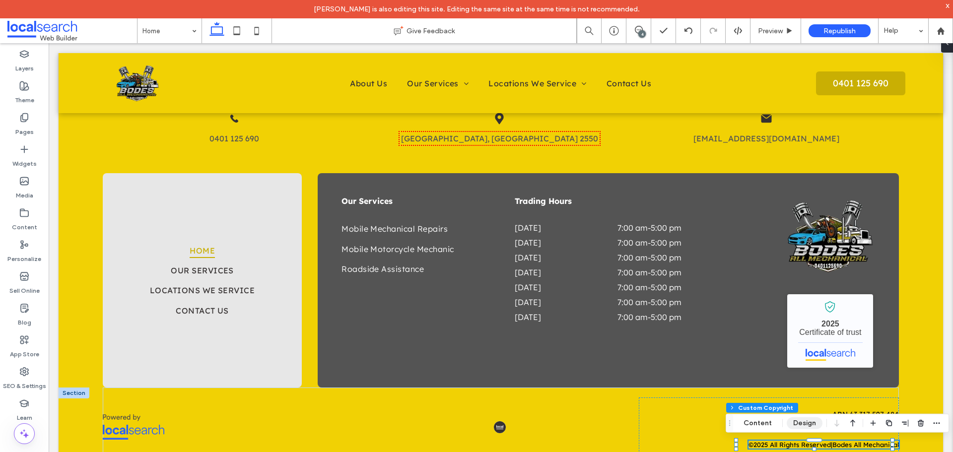
click at [793, 424] on button "Design" at bounding box center [805, 424] width 36 height 12
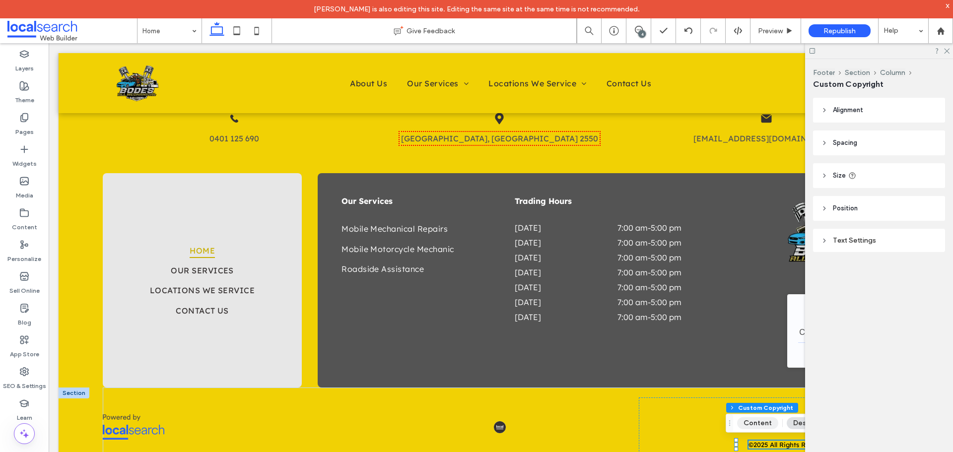
click at [775, 425] on button "Content" at bounding box center [757, 424] width 41 height 12
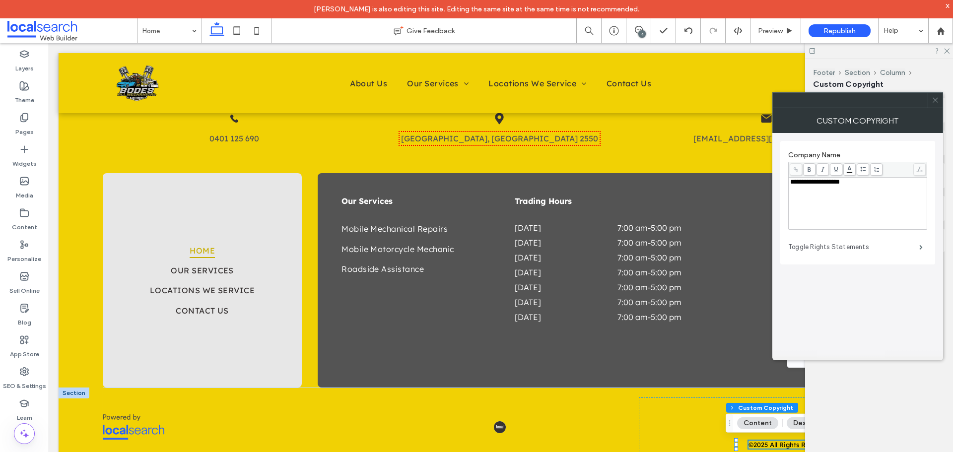
click at [830, 249] on label "Toggle Rights Statements" at bounding box center [853, 247] width 131 height 20
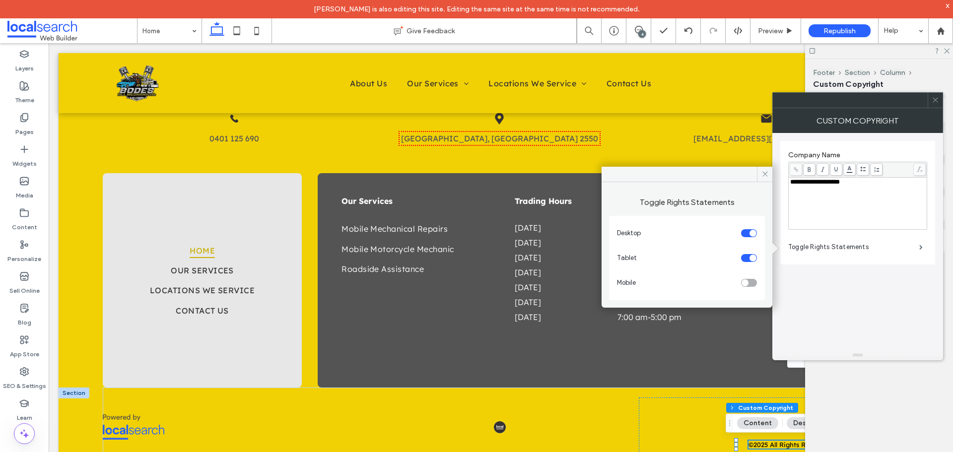
click at [937, 100] on icon at bounding box center [935, 99] width 7 height 7
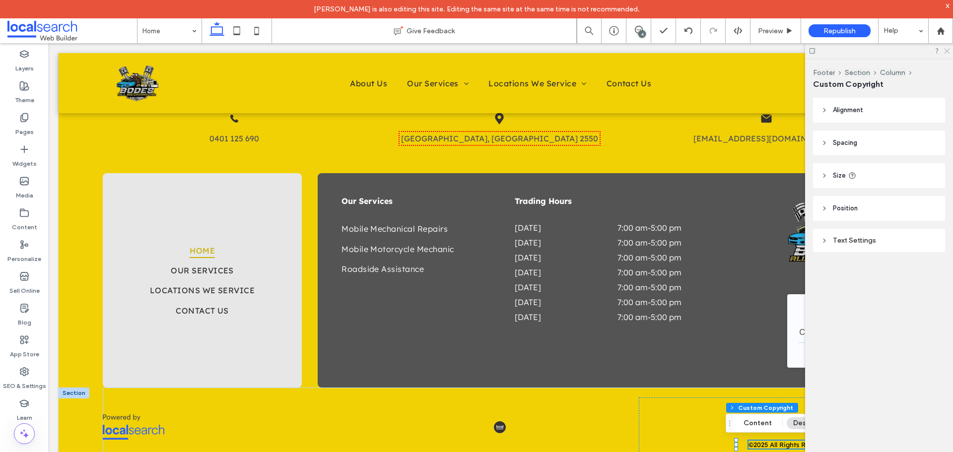
click at [948, 50] on use at bounding box center [946, 51] width 5 height 5
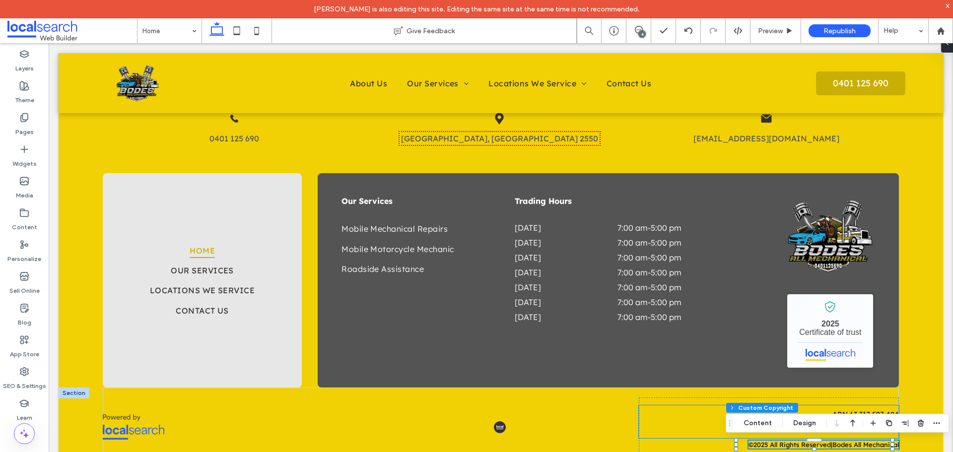
click at [702, 436] on div "ABN 63 317 597 484 MVRL63050" at bounding box center [769, 426] width 260 height 33
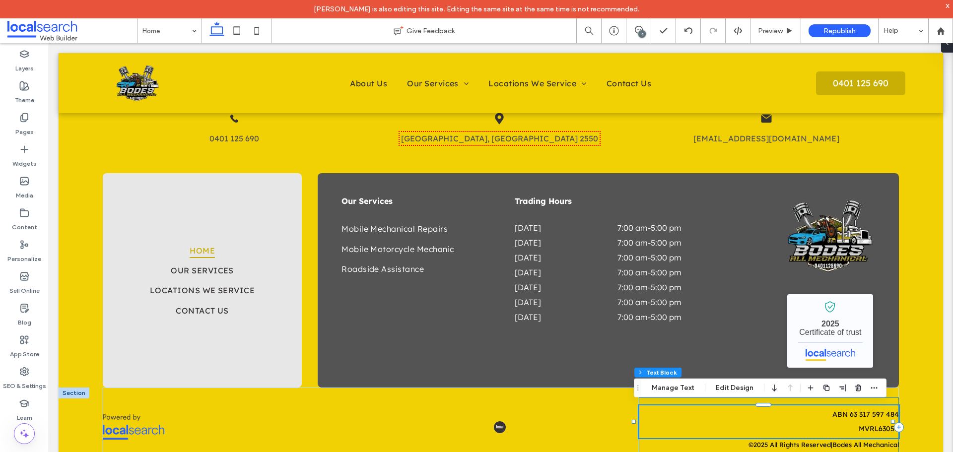
click at [700, 447] on div "ABN 63 317 597 484 MVRL63050 © 2025 All Rights Reserved | Bodes All Mechanical" at bounding box center [769, 427] width 260 height 59
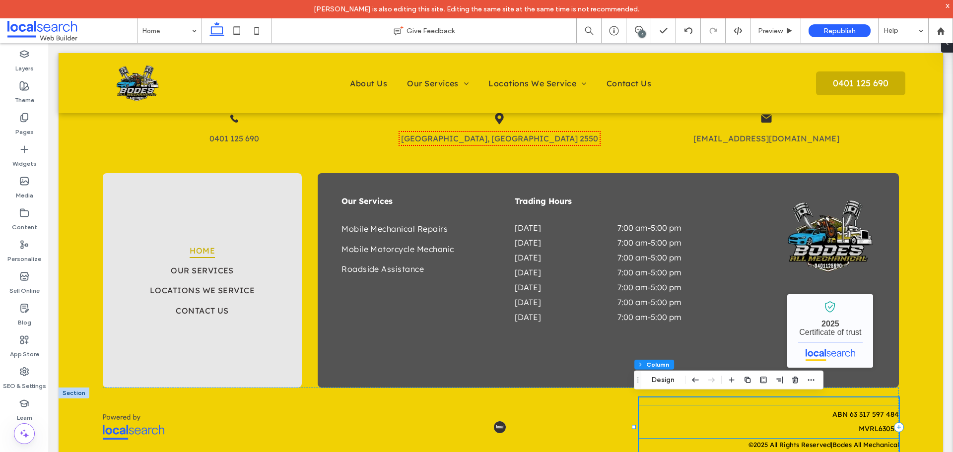
click at [855, 412] on span "ABN 63 317 597 484" at bounding box center [866, 414] width 67 height 9
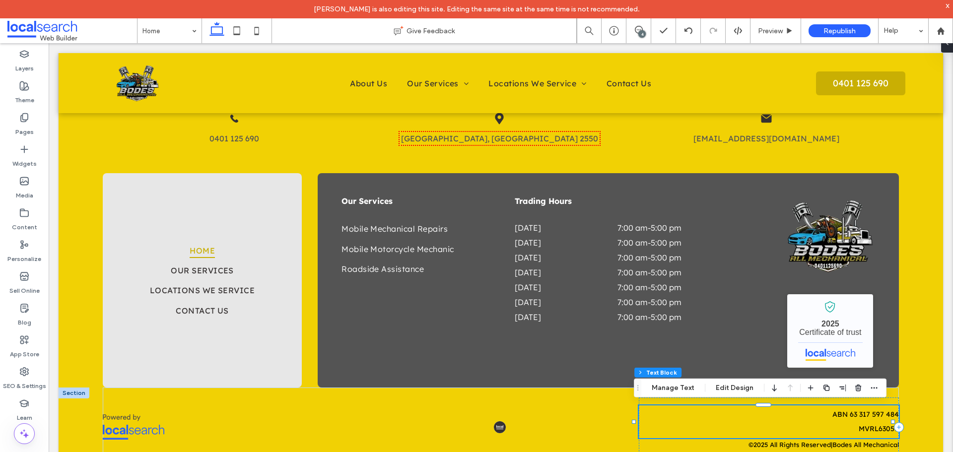
click at [854, 415] on span "ABN 63 317 597 484" at bounding box center [866, 414] width 67 height 9
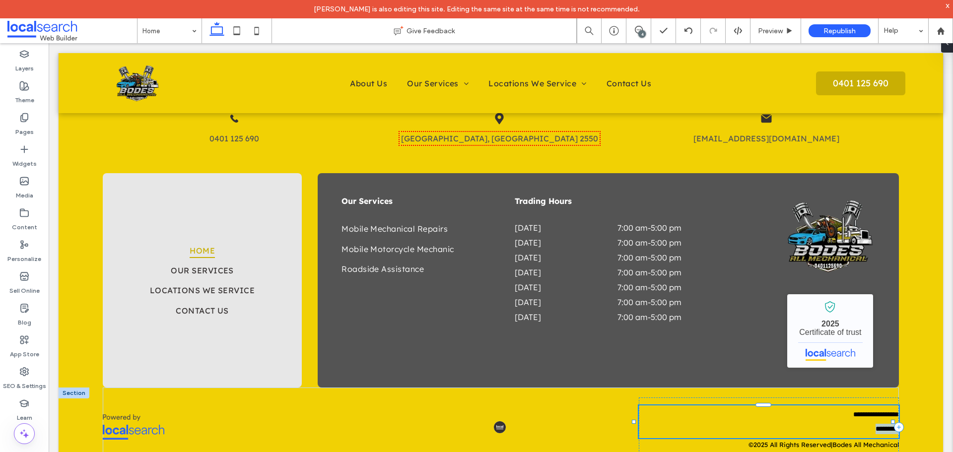
type input "**********"
type input "**"
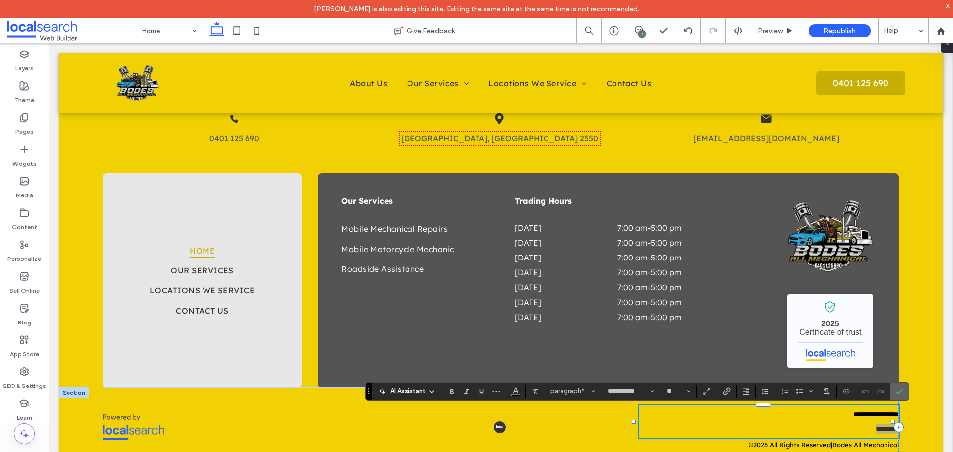
click at [904, 389] on label "Confirm" at bounding box center [899, 392] width 15 height 18
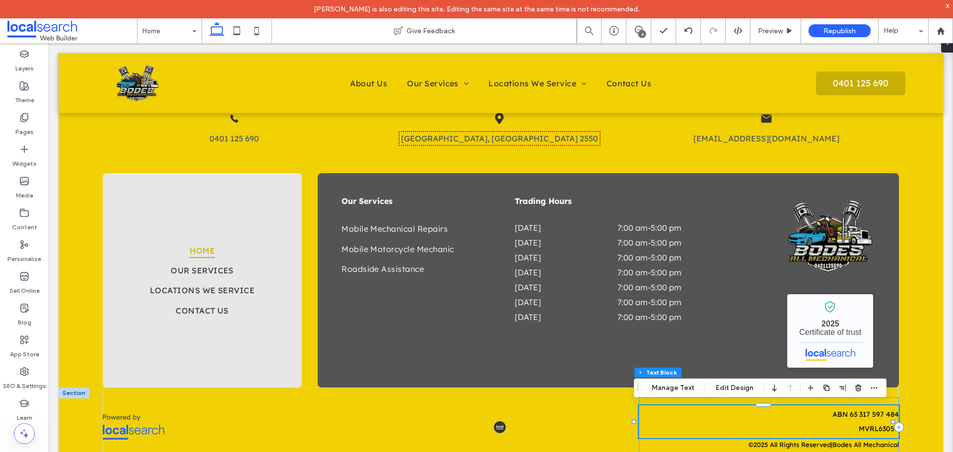
click at [861, 414] on span "ABN 63 317 597 484" at bounding box center [866, 414] width 67 height 9
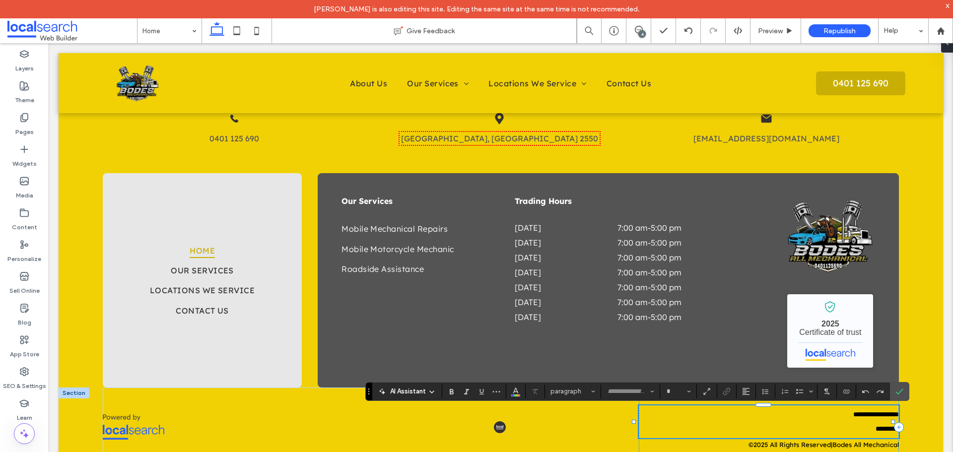
type input "**********"
type input "**"
click at [902, 391] on icon "Confirm" at bounding box center [900, 392] width 8 height 8
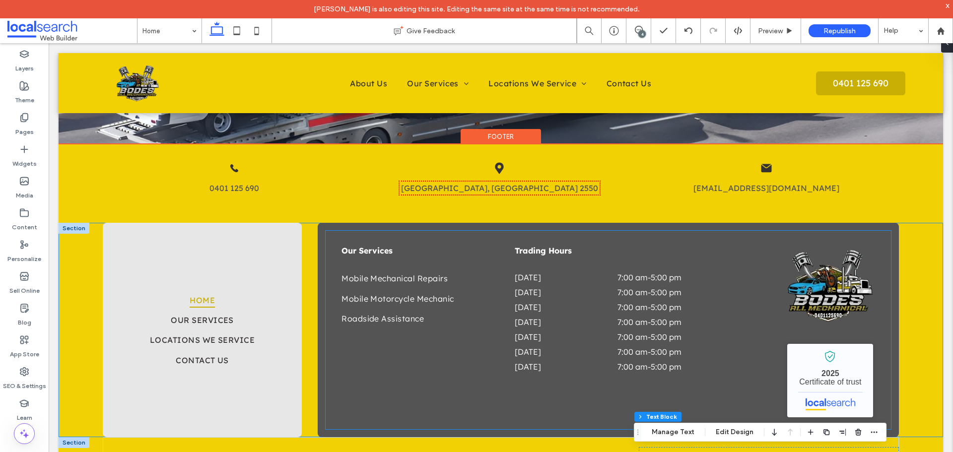
scroll to position [1820, 0]
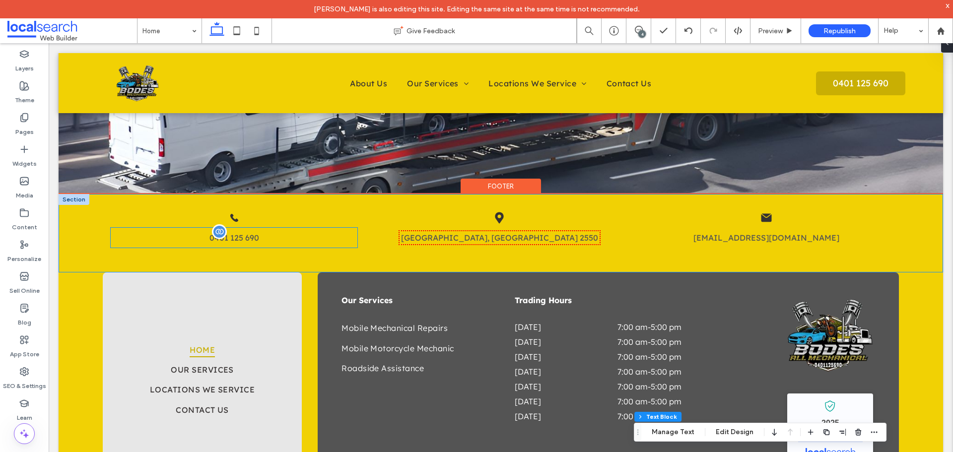
click at [241, 237] on span "0401 125 690" at bounding box center [235, 238] width 50 height 10
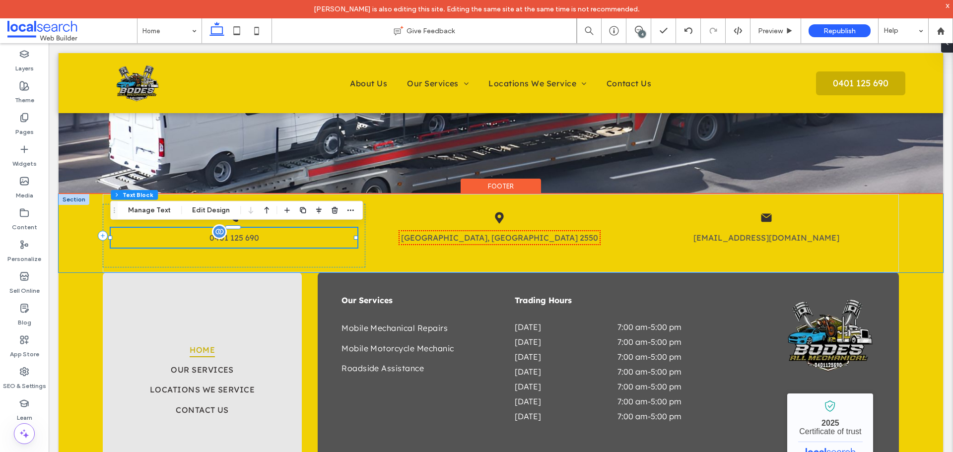
click at [241, 237] on div "0401 125 690" at bounding box center [234, 238] width 247 height 20
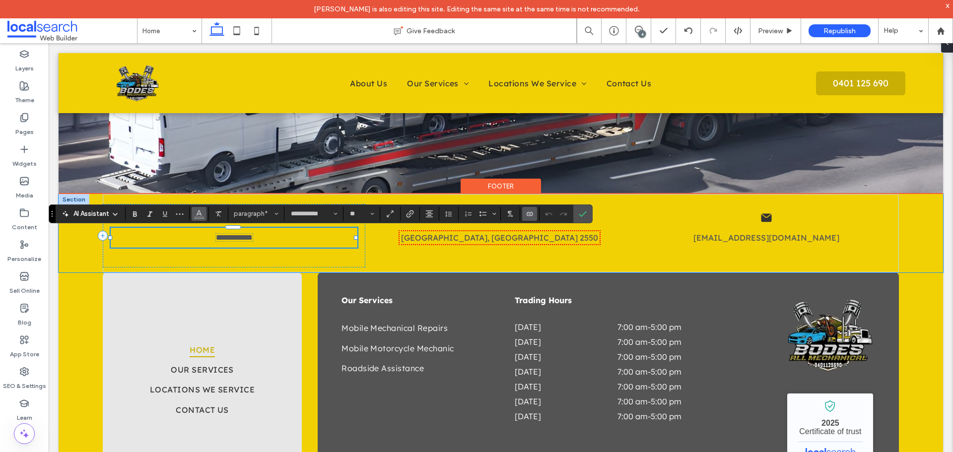
click at [203, 215] on button "Color" at bounding box center [199, 214] width 15 height 14
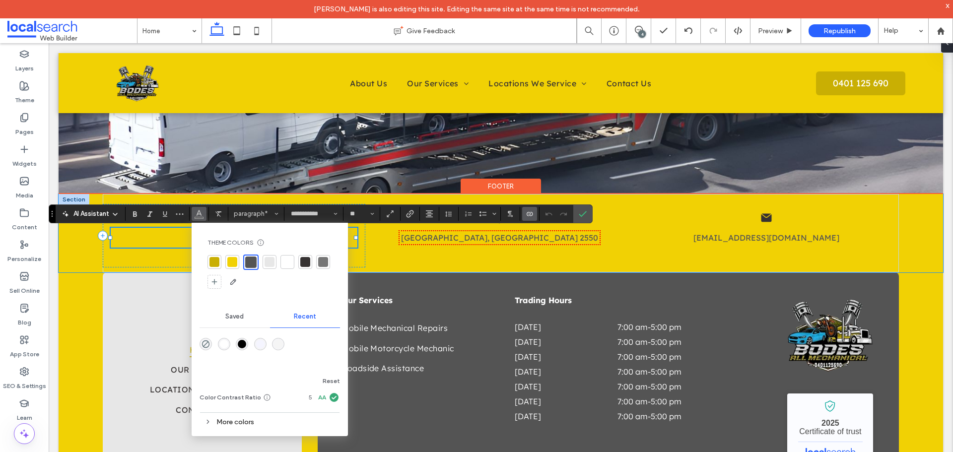
drag, startPoint x: 241, startPoint y: 339, endPoint x: 194, endPoint y: 297, distance: 63.0
click at [241, 339] on div "rgba(0, 0, 0, 1)" at bounding box center [242, 344] width 12 height 12
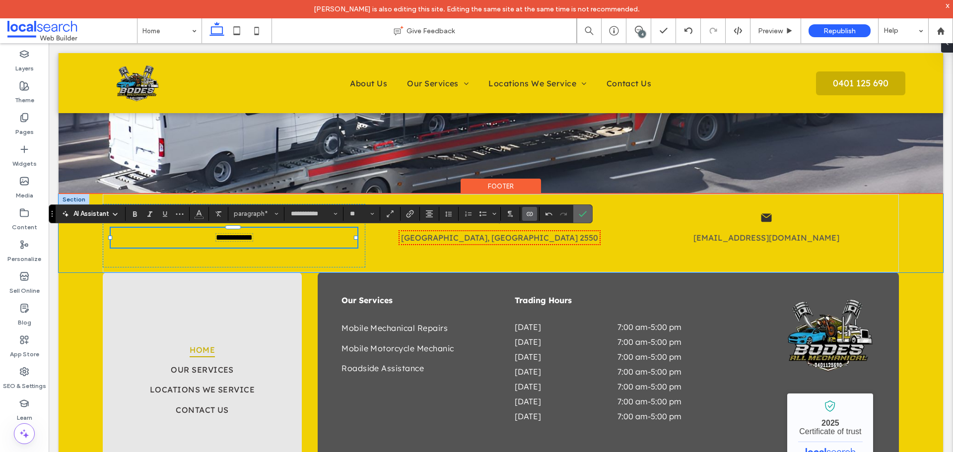
click at [585, 214] on icon "Confirm" at bounding box center [583, 214] width 8 height 8
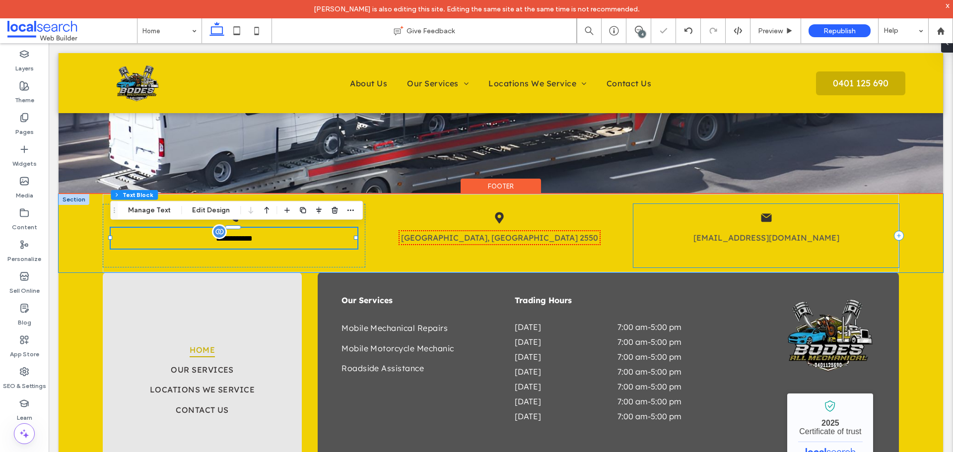
click at [673, 212] on div "Email Icon email [EMAIL_ADDRESS][DOMAIN_NAME]" at bounding box center [767, 236] width 266 height 64
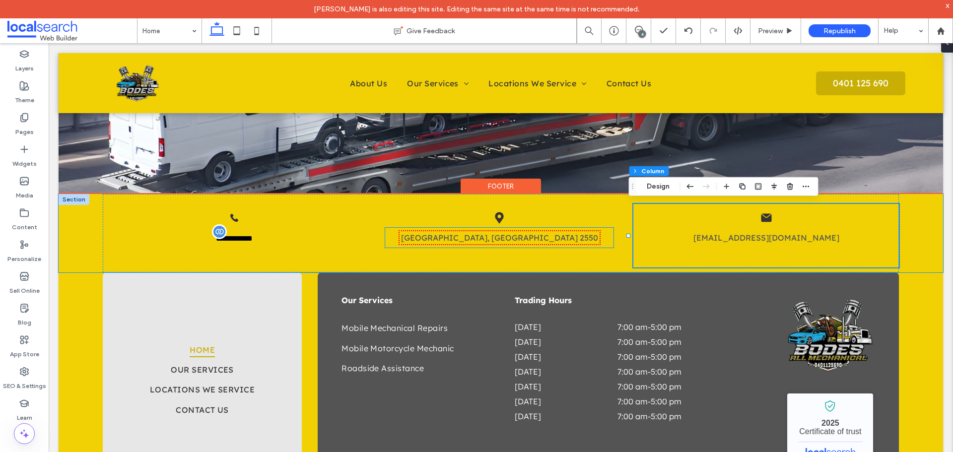
click at [472, 234] on link "[GEOGRAPHIC_DATA], [GEOGRAPHIC_DATA] 2550" at bounding box center [499, 238] width 197 height 10
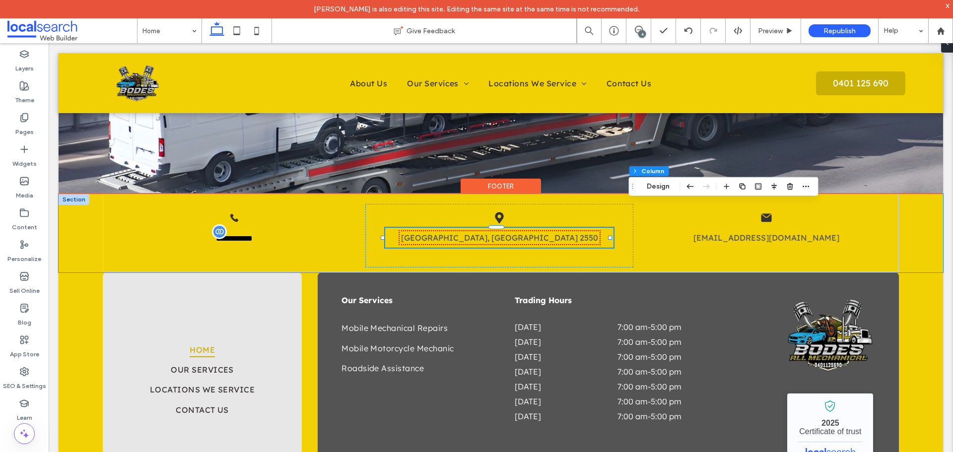
click at [471, 234] on div "[GEOGRAPHIC_DATA], [GEOGRAPHIC_DATA] 2550" at bounding box center [499, 238] width 228 height 20
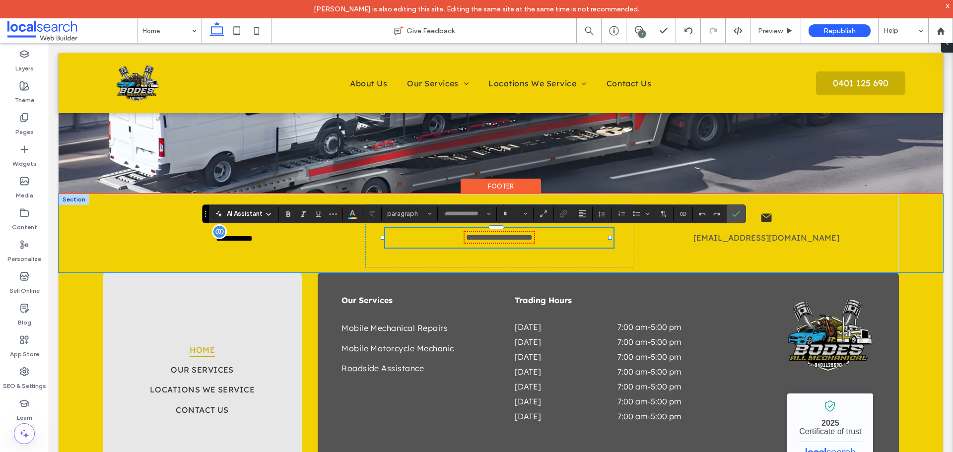
type input "**********"
type input "**"
click at [342, 209] on div "**********" at bounding box center [474, 214] width 544 height 19
click at [349, 212] on icon "Color" at bounding box center [353, 213] width 8 height 8
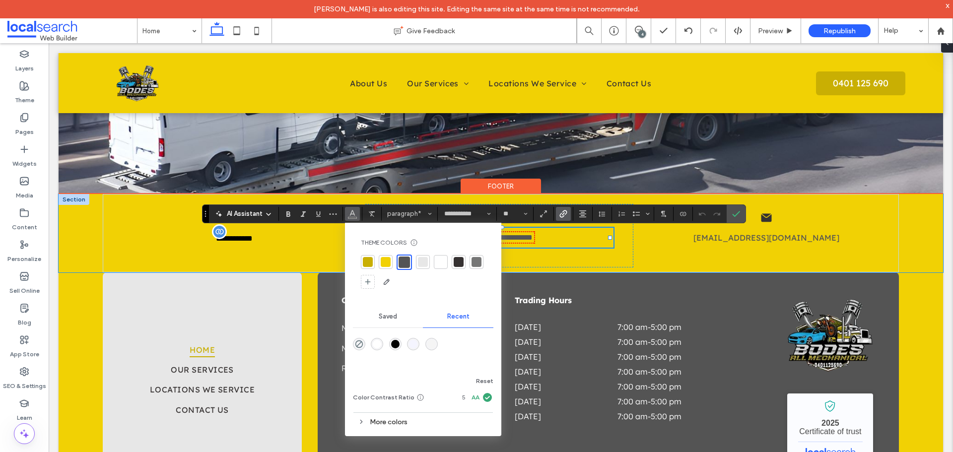
drag, startPoint x: 397, startPoint y: 343, endPoint x: 356, endPoint y: 293, distance: 64.2
click at [397, 344] on div "rgba(0, 0, 0, 1)" at bounding box center [395, 344] width 8 height 8
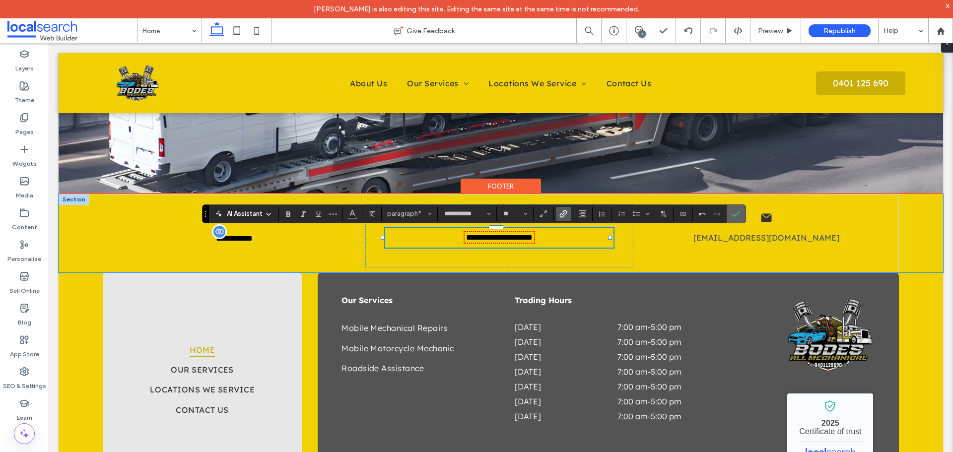
click at [732, 217] on icon "Confirm" at bounding box center [736, 214] width 8 height 8
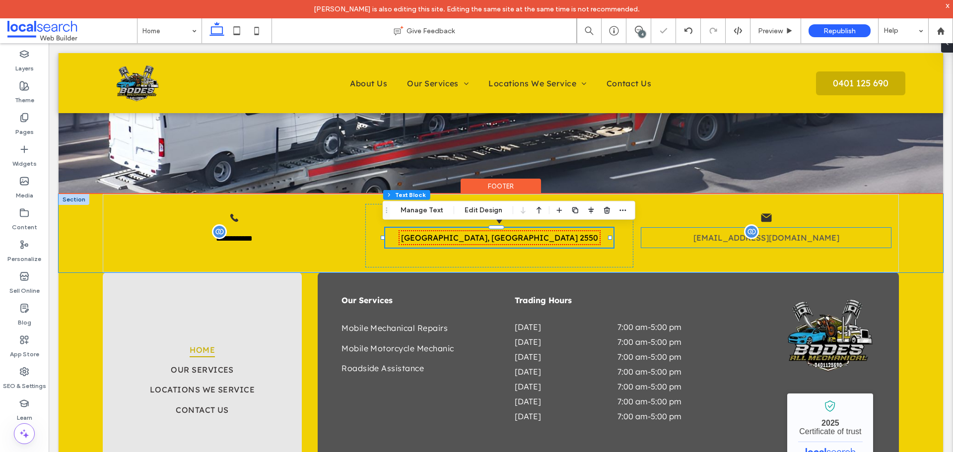
click at [731, 235] on span "[EMAIL_ADDRESS][DOMAIN_NAME]" at bounding box center [767, 238] width 146 height 10
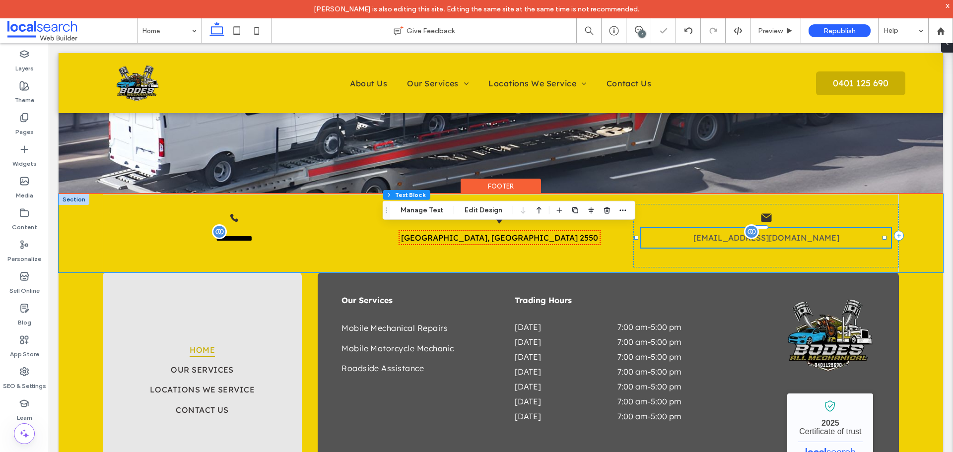
click at [731, 235] on div "[EMAIL_ADDRESS][DOMAIN_NAME]" at bounding box center [767, 238] width 250 height 20
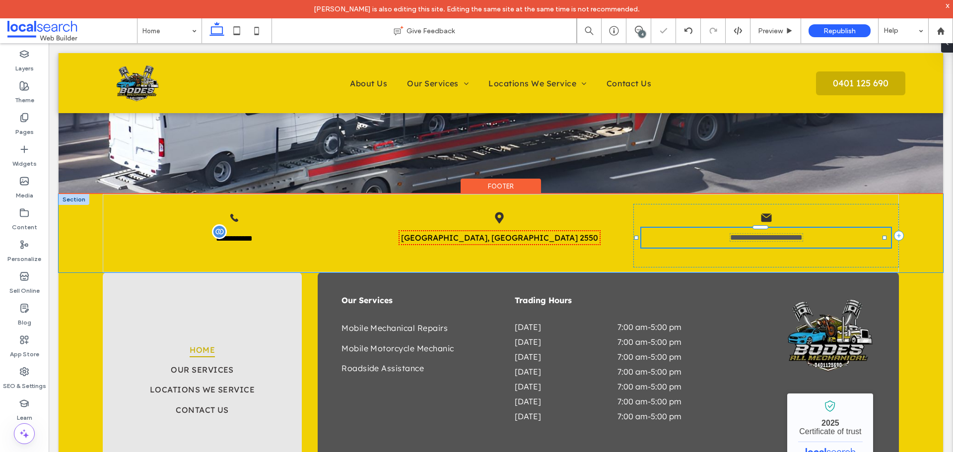
type input "**********"
type input "**"
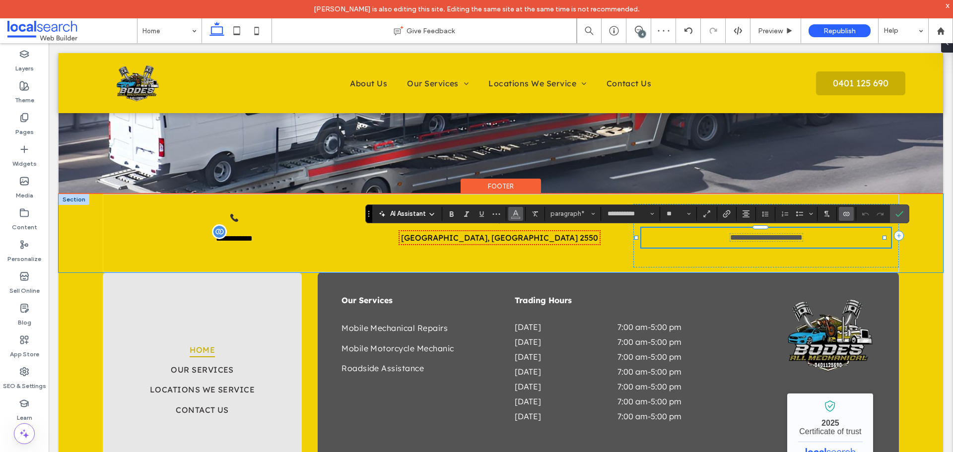
click at [513, 218] on span "Color" at bounding box center [516, 213] width 8 height 13
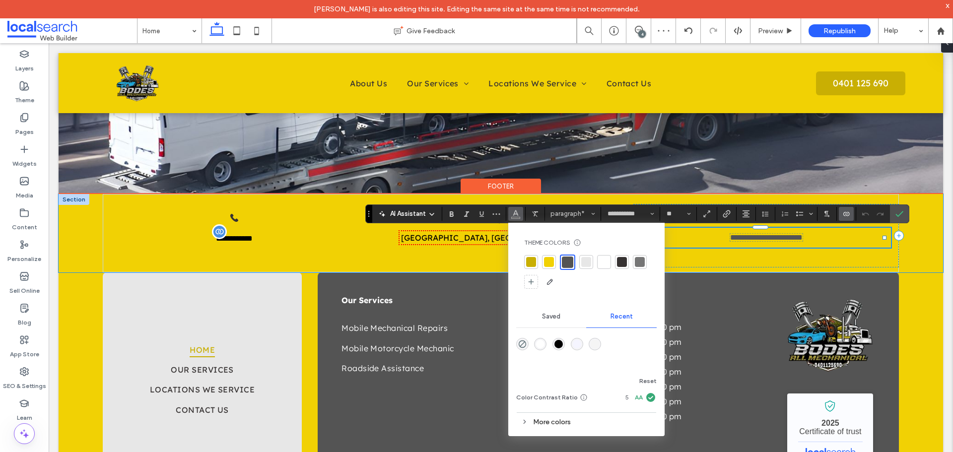
click at [555, 344] on div "rgba(0, 0, 0, 1)" at bounding box center [559, 344] width 8 height 8
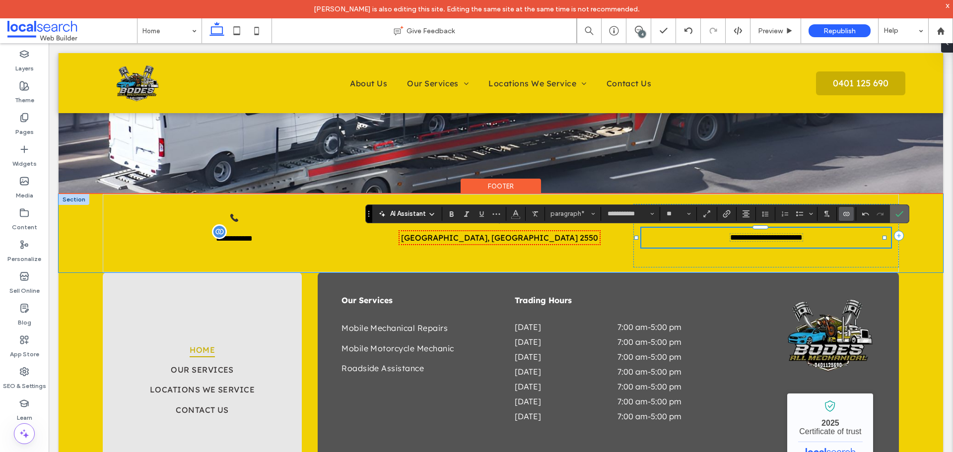
click at [903, 211] on icon "Confirm" at bounding box center [900, 214] width 8 height 8
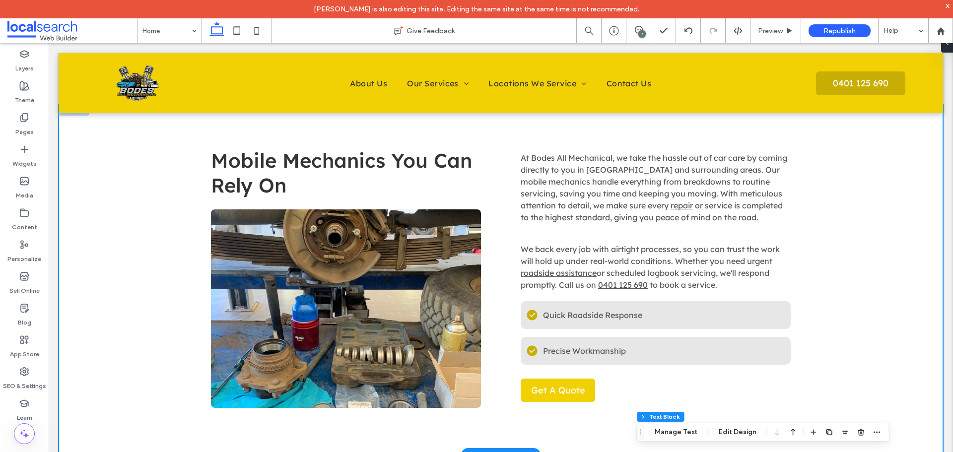
scroll to position [578, 0]
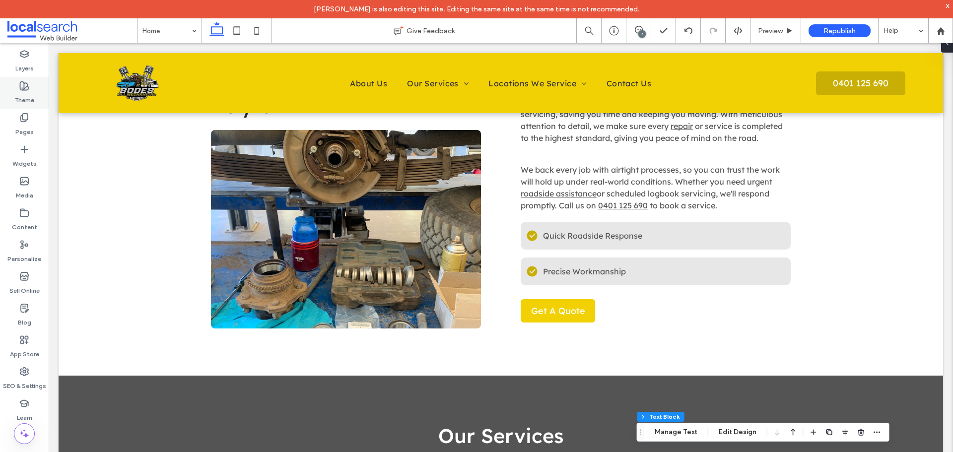
click at [42, 100] on div "Theme" at bounding box center [24, 93] width 49 height 32
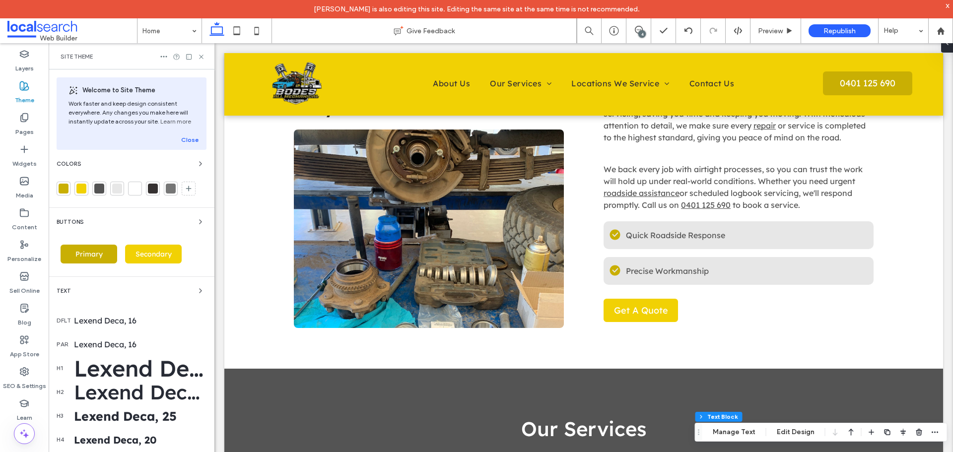
scroll to position [572, 0]
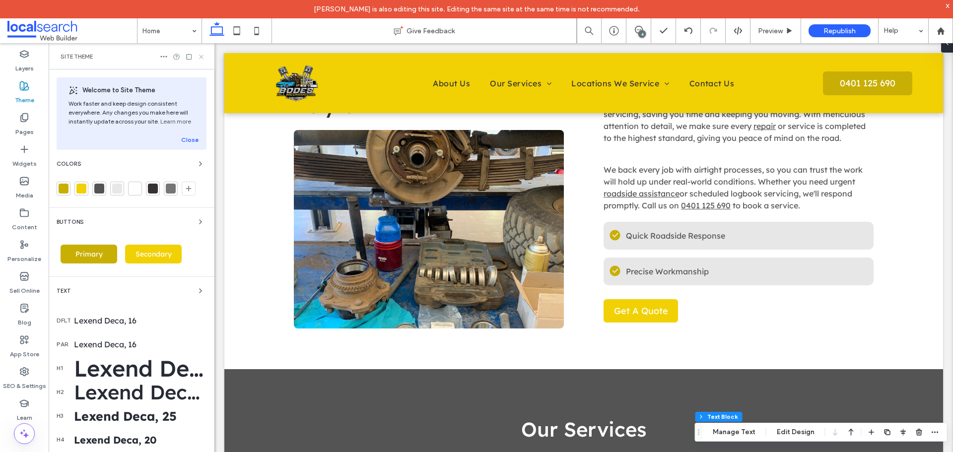
click at [204, 58] on icon at bounding box center [201, 56] width 7 height 7
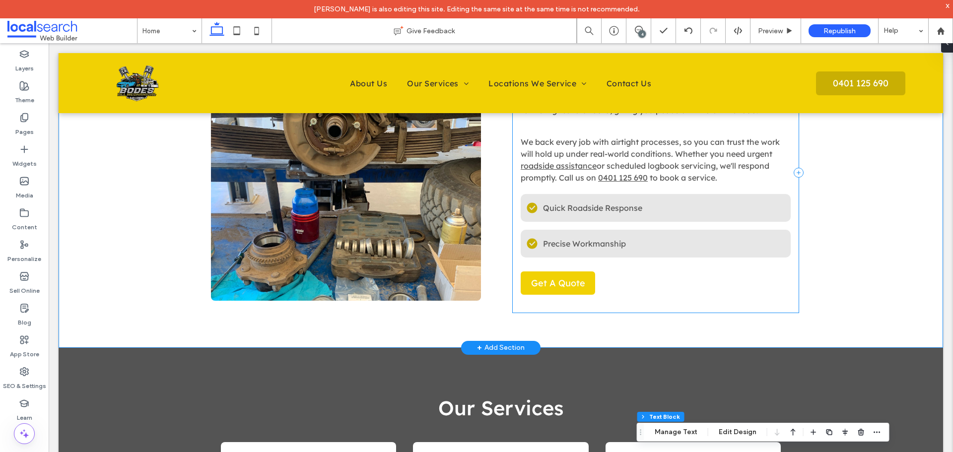
scroll to position [628, 0]
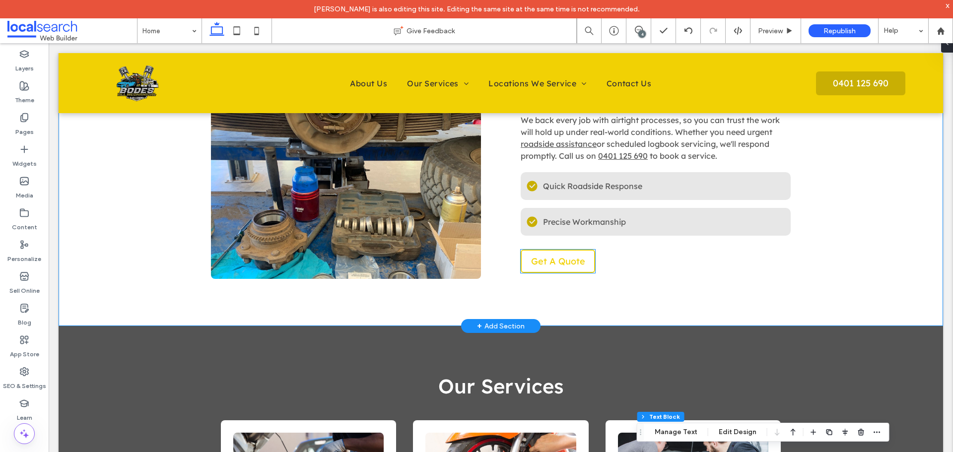
click at [576, 262] on span "Get A Quote" at bounding box center [558, 261] width 54 height 11
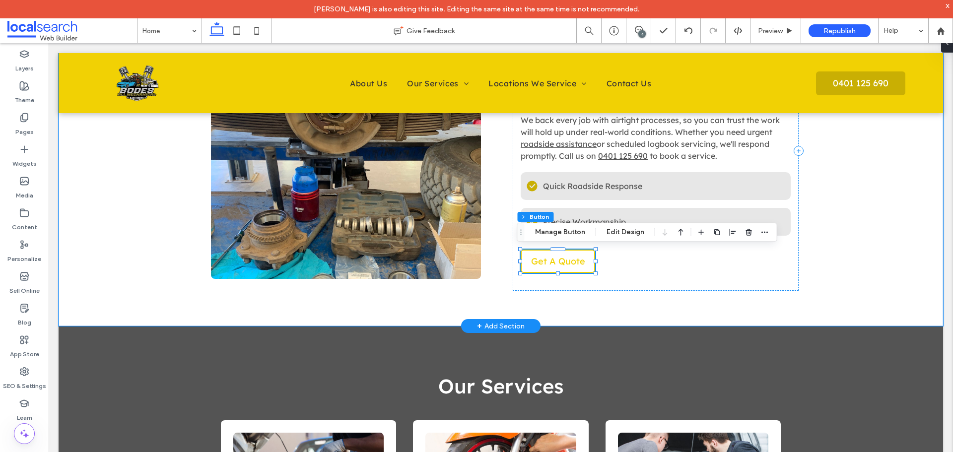
type input "**"
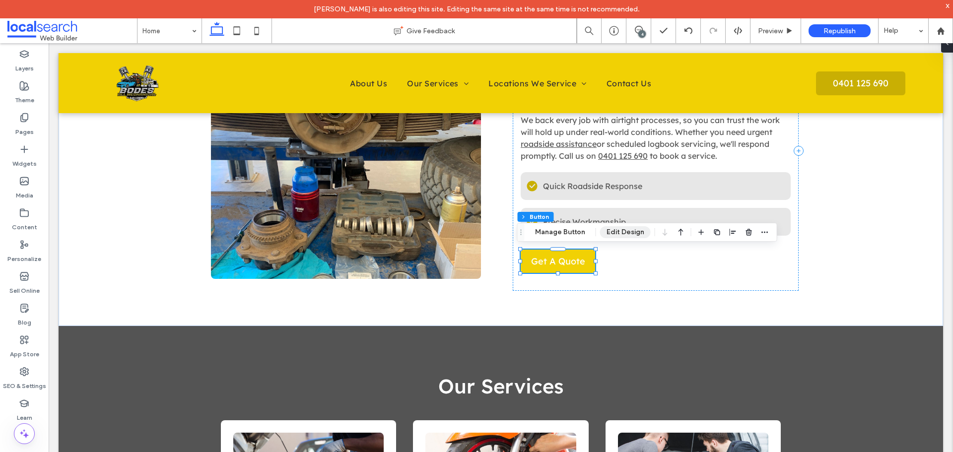
click at [613, 231] on button "Edit Design" at bounding box center [625, 232] width 51 height 12
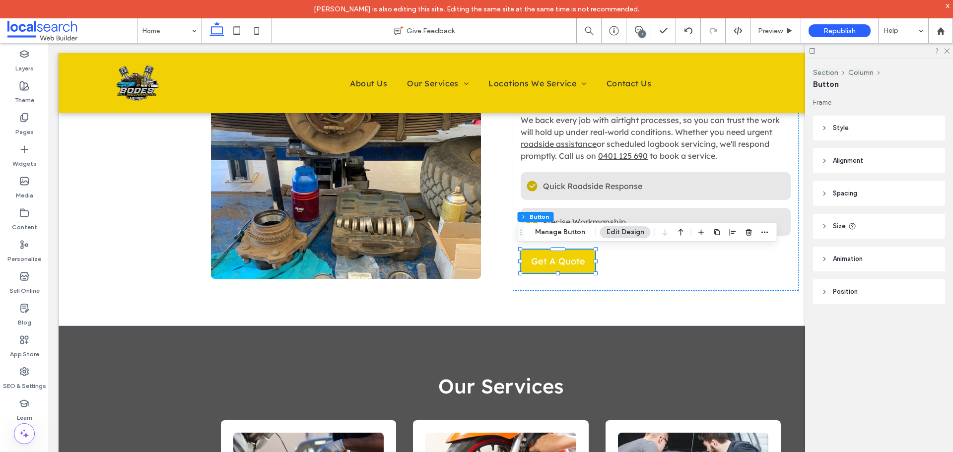
click at [838, 123] on header "Style" at bounding box center [879, 128] width 132 height 25
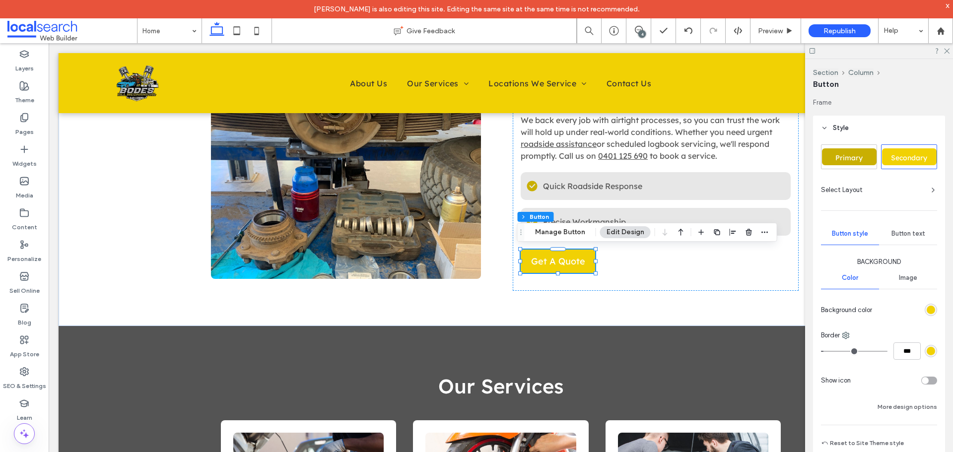
click at [892, 234] on span "Button text" at bounding box center [909, 234] width 34 height 8
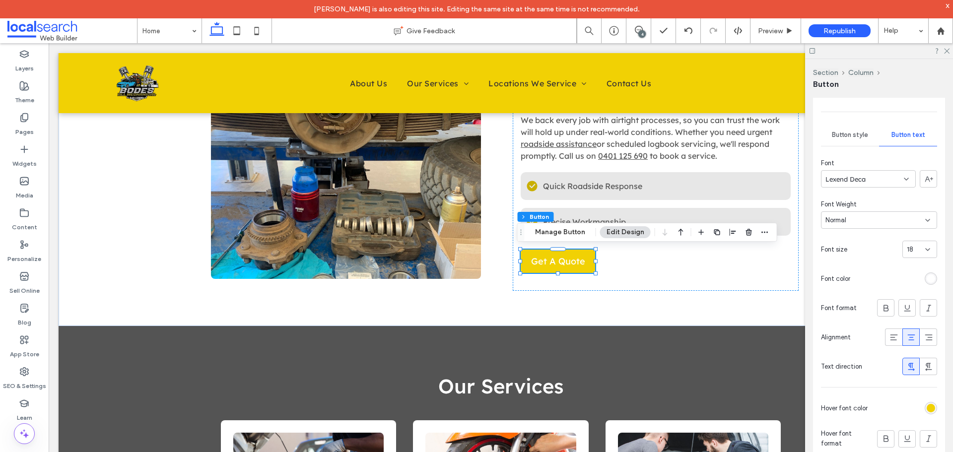
scroll to position [99, 0]
click at [927, 280] on div "rgb(255, 255, 255)" at bounding box center [931, 278] width 8 height 8
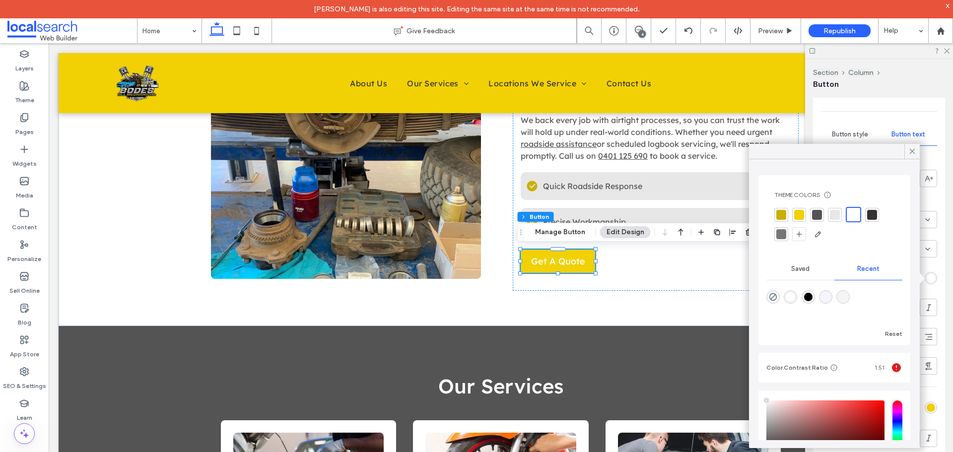
click at [809, 295] on div "rgba(0, 0, 0, 1)" at bounding box center [808, 297] width 8 height 8
type input "*******"
click at [820, 216] on div at bounding box center [817, 214] width 10 height 10
click at [877, 214] on div at bounding box center [872, 215] width 10 height 10
click at [912, 150] on icon at bounding box center [912, 151] width 9 height 9
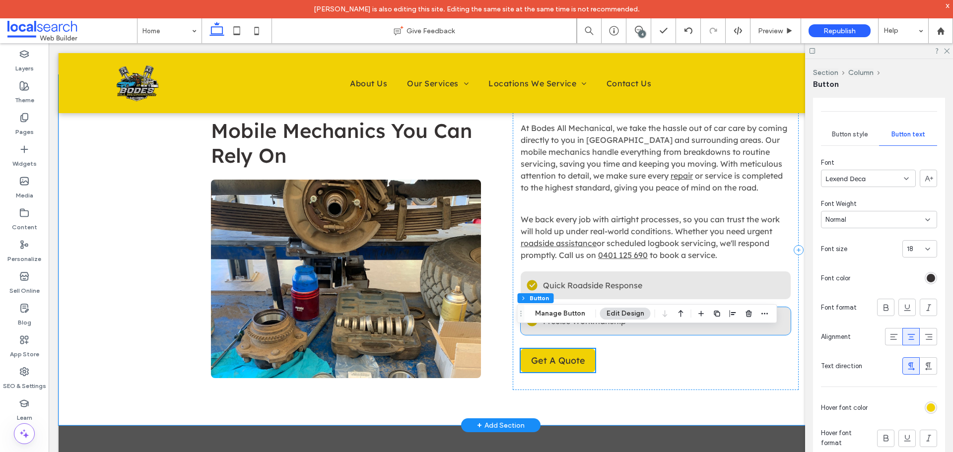
scroll to position [628, 0]
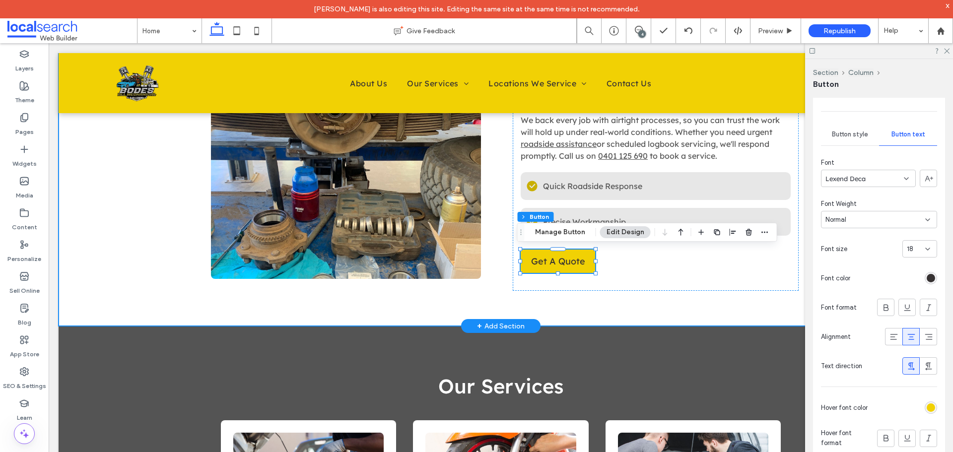
click at [622, 293] on div "Mobile Mechanics You Can Rely On At Bodes All Mechanical, we take the hassle ou…" at bounding box center [501, 151] width 596 height 351
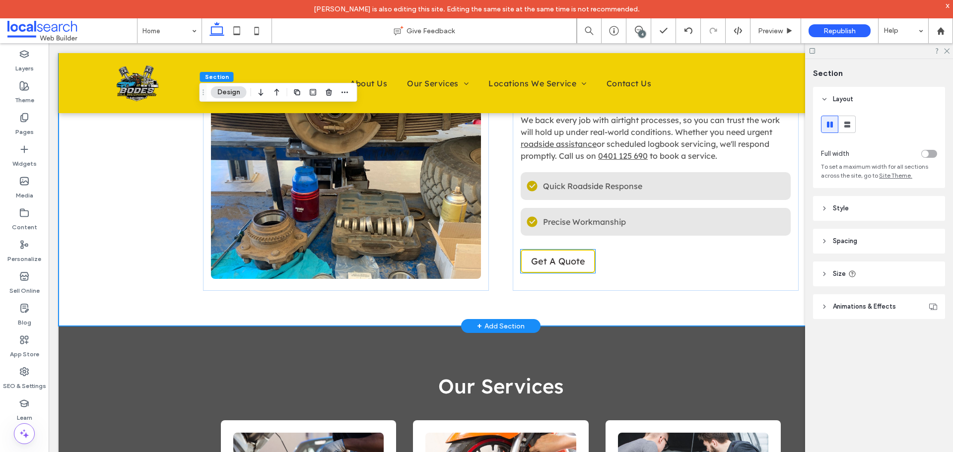
click at [563, 265] on span "Get A Quote" at bounding box center [558, 261] width 54 height 11
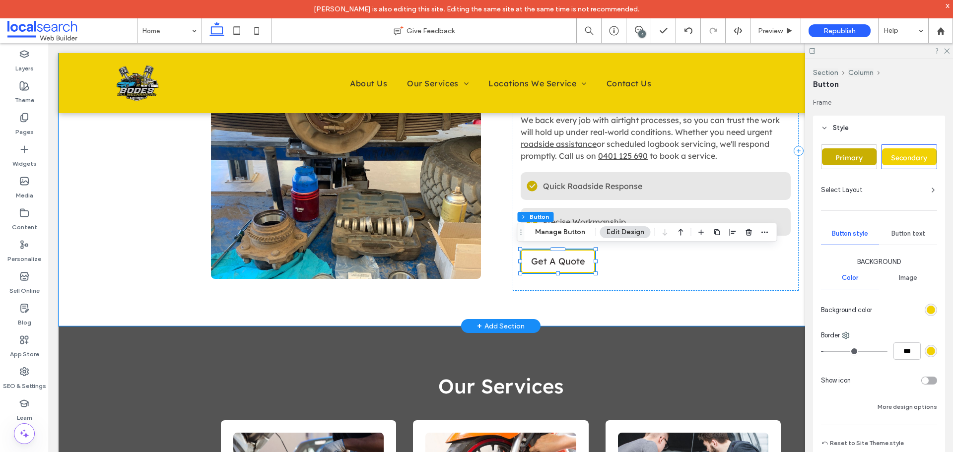
type input "**"
click at [893, 232] on span "Button text" at bounding box center [909, 234] width 34 height 8
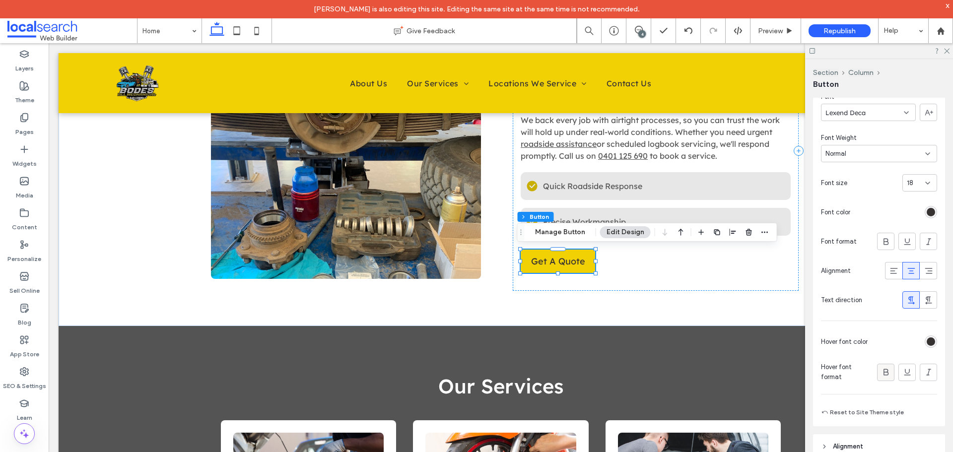
scroll to position [199, 0]
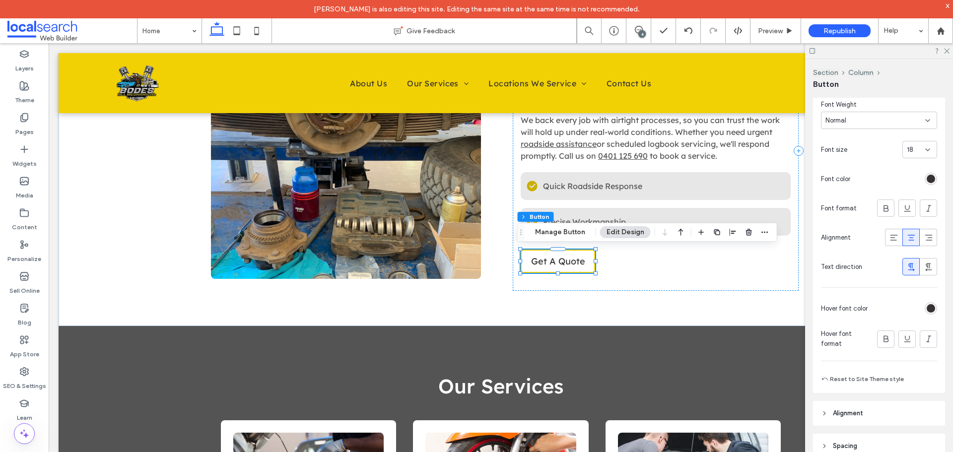
click at [928, 309] on div "rgb(54, 50, 50)" at bounding box center [931, 308] width 8 height 8
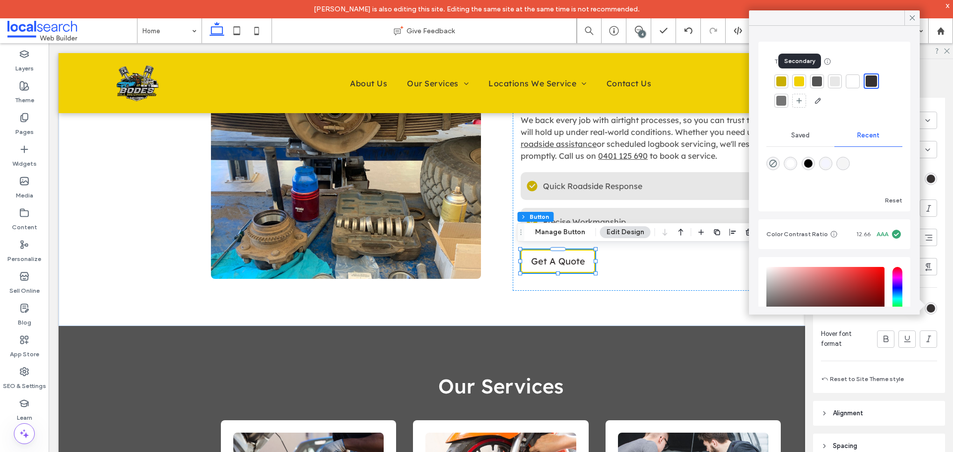
click at [799, 80] on div at bounding box center [799, 81] width 10 height 10
click at [910, 18] on icon at bounding box center [912, 17] width 9 height 9
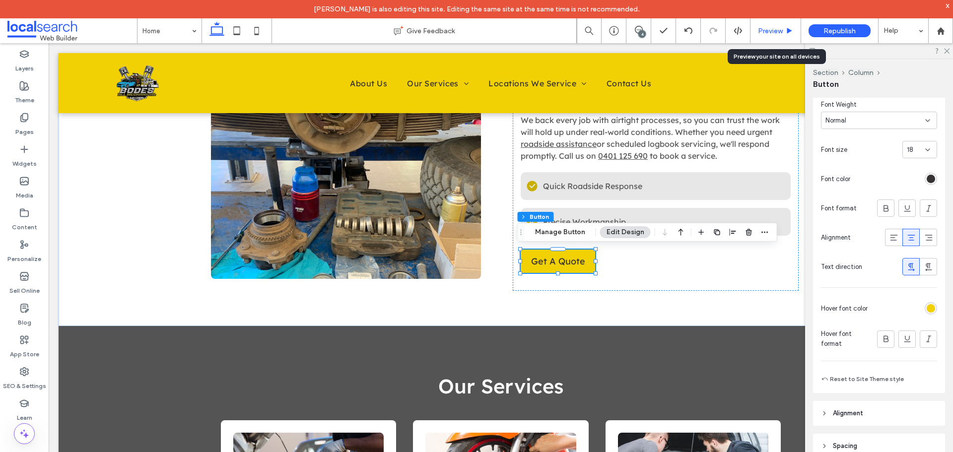
click at [783, 31] on span "Preview" at bounding box center [770, 31] width 25 height 8
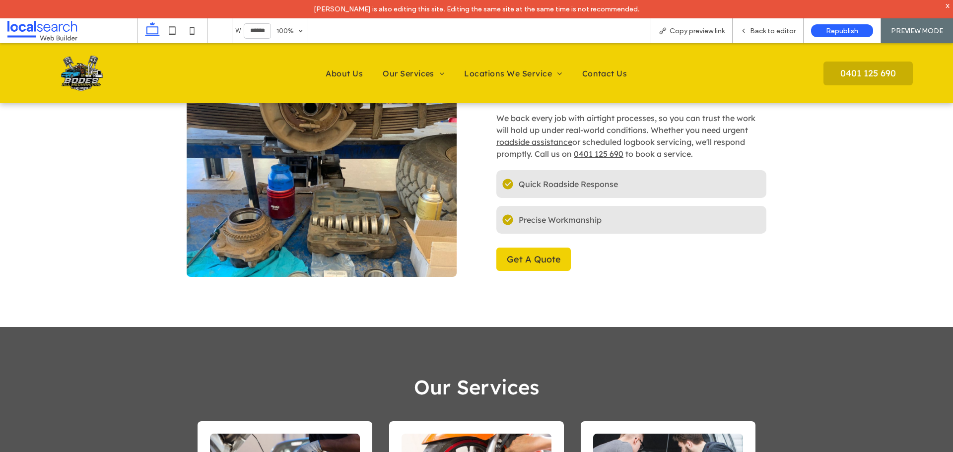
scroll to position [627, 0]
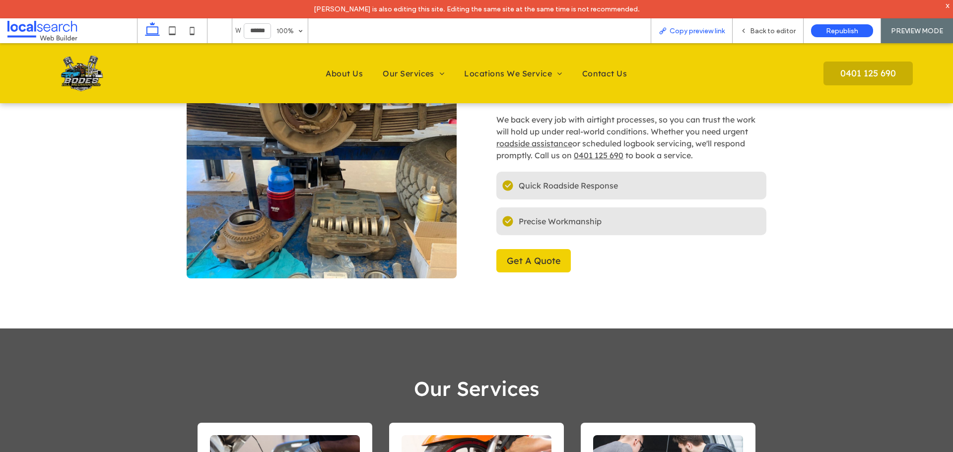
click at [702, 36] on div "Copy preview link" at bounding box center [692, 30] width 82 height 25
click at [702, 34] on span "Copy preview link" at bounding box center [697, 31] width 55 height 8
